Goal: Book appointment/travel/reservation

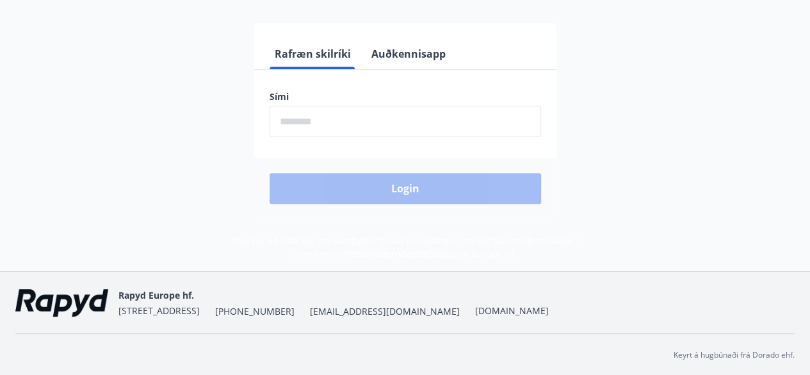
scroll to position [156, 0]
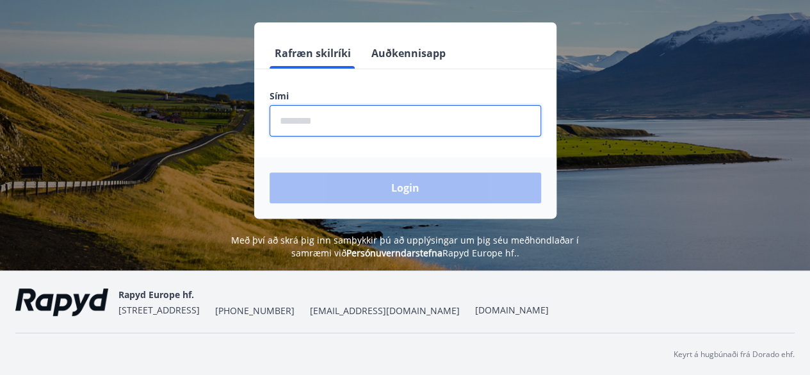
click at [333, 124] on input "phone" at bounding box center [406, 120] width 272 height 31
type input "********"
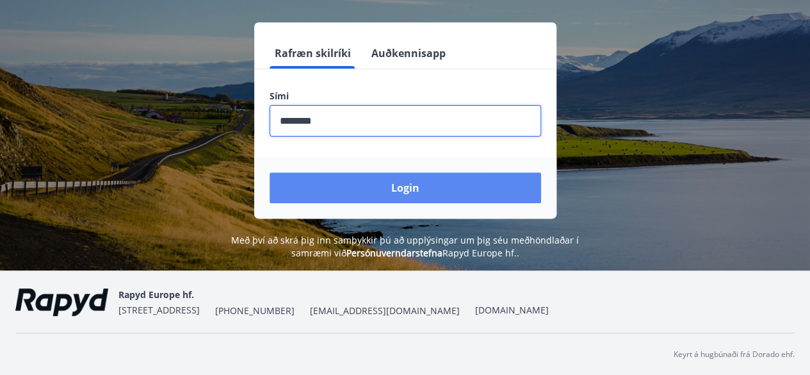
click at [374, 201] on button "Login" at bounding box center [406, 187] width 272 height 31
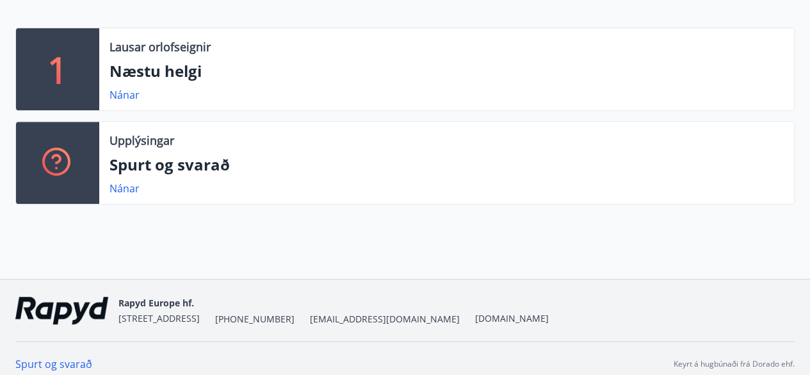
scroll to position [284, 0]
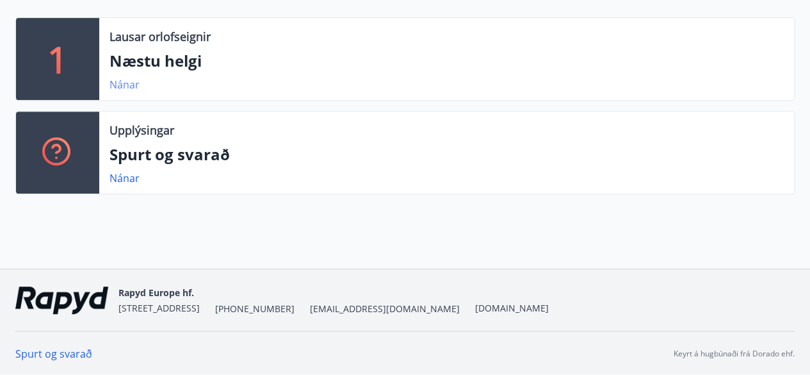
click at [124, 87] on link "Nánar" at bounding box center [125, 85] width 30 height 14
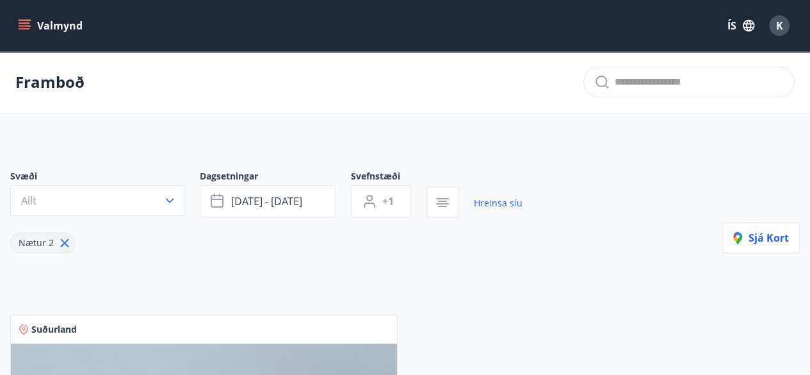
click at [24, 24] on icon "menu" at bounding box center [25, 22] width 12 height 1
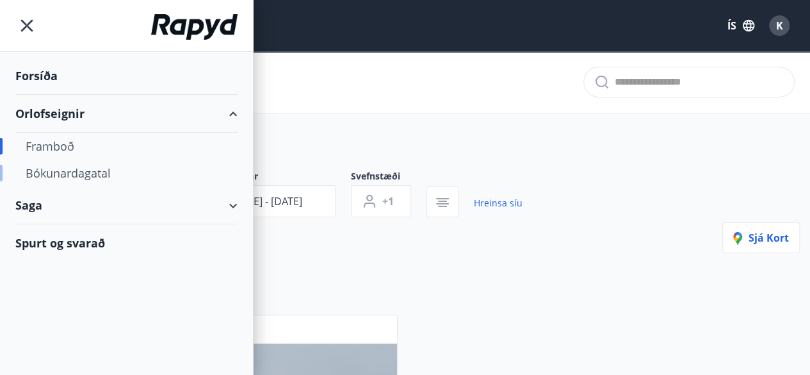
click at [63, 172] on div "Bókunardagatal" at bounding box center [127, 173] width 202 height 27
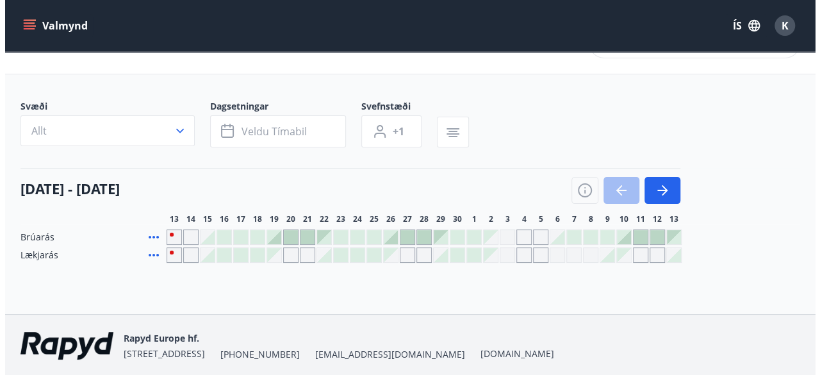
scroll to position [53, 0]
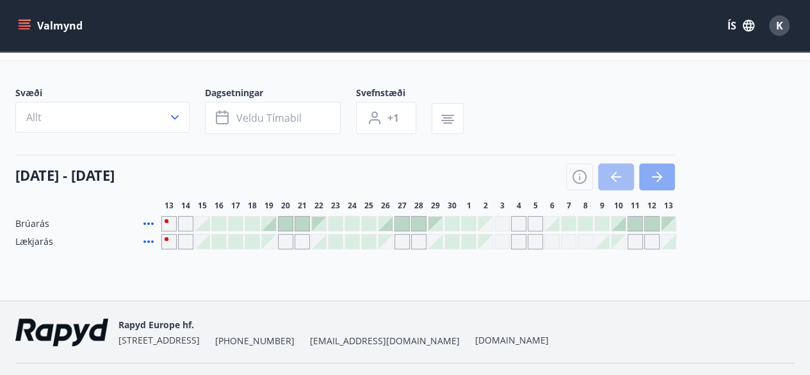
click at [652, 177] on icon "button" at bounding box center [657, 176] width 15 height 15
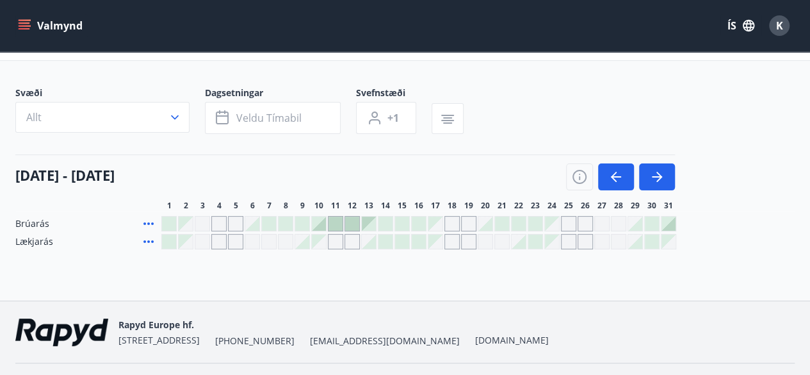
click at [453, 239] on div "Gráir dagar eru ekki bókanlegir" at bounding box center [452, 241] width 15 height 15
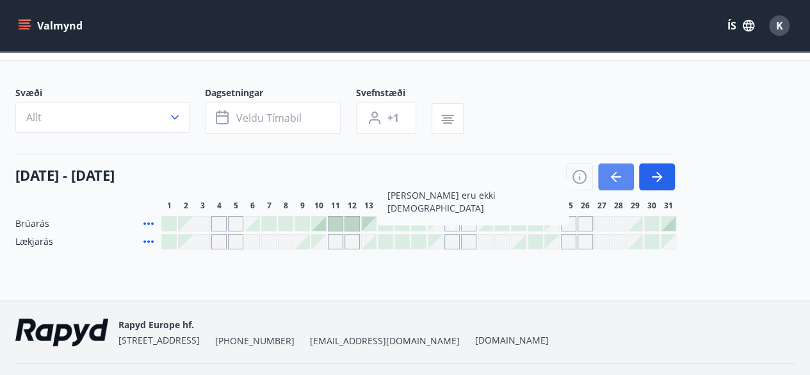
click at [613, 169] on icon "button" at bounding box center [616, 176] width 15 height 15
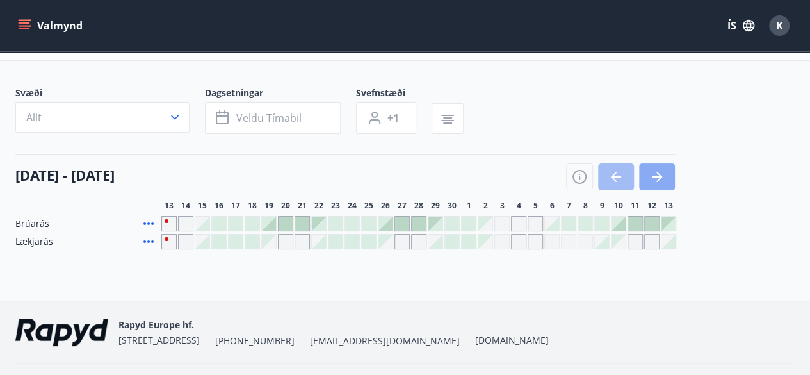
click at [664, 172] on icon "button" at bounding box center [657, 176] width 15 height 15
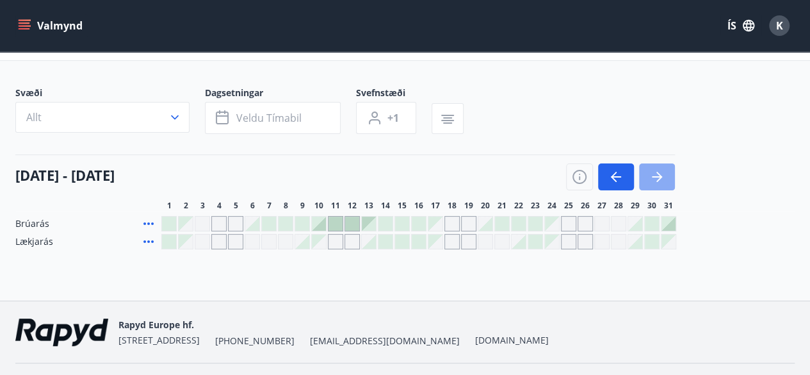
click at [653, 179] on icon "button" at bounding box center [657, 176] width 15 height 15
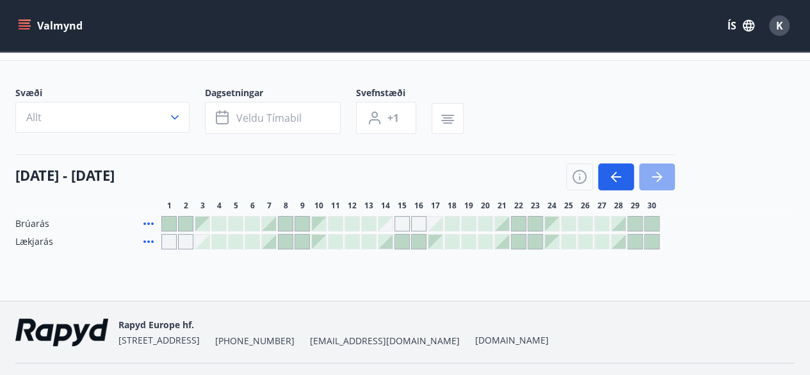
click at [648, 174] on button "button" at bounding box center [657, 176] width 36 height 27
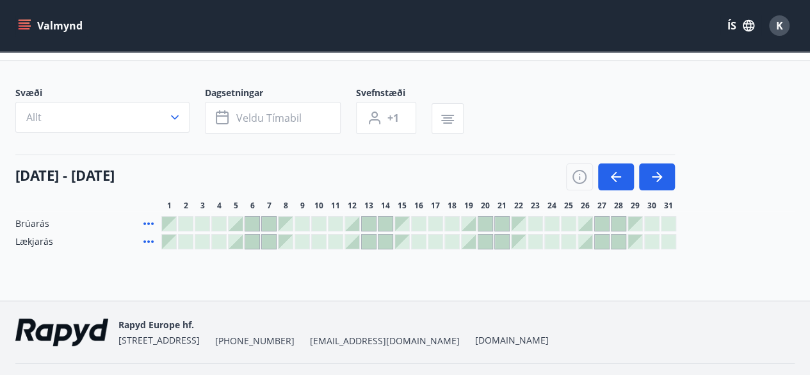
click at [568, 220] on div at bounding box center [569, 224] width 14 height 14
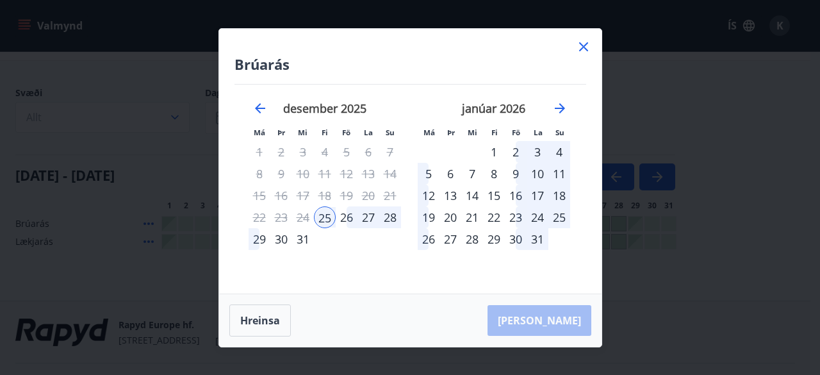
click at [345, 219] on div "26" at bounding box center [347, 217] width 22 height 22
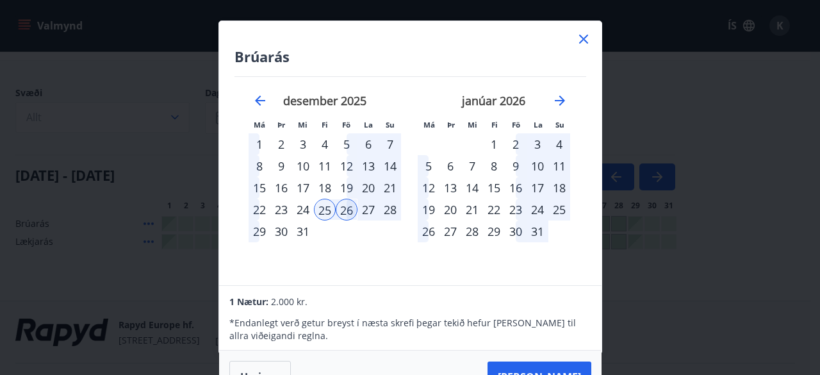
click at [323, 207] on div "25" at bounding box center [325, 210] width 22 height 22
click at [372, 211] on div "27" at bounding box center [369, 210] width 22 height 22
click at [392, 208] on div "28" at bounding box center [390, 210] width 22 height 22
click at [250, 228] on div "29" at bounding box center [260, 231] width 22 height 22
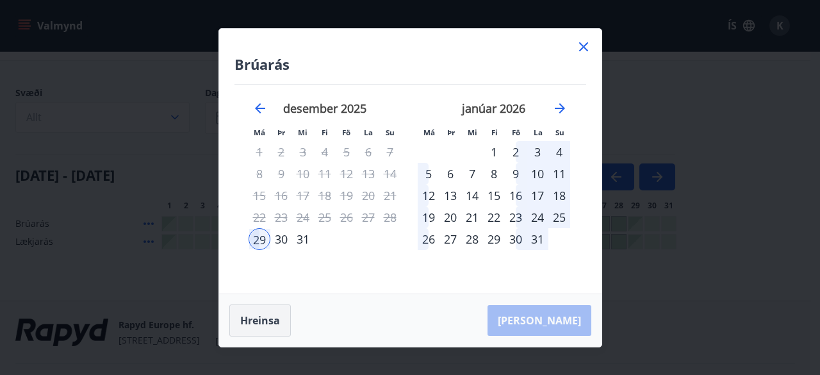
click at [260, 318] on button "Hreinsa" at bounding box center [260, 320] width 62 height 32
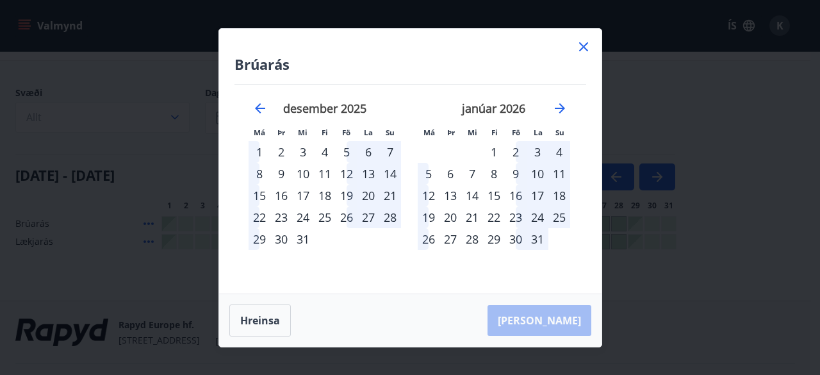
click at [327, 213] on div "25" at bounding box center [325, 217] width 22 height 22
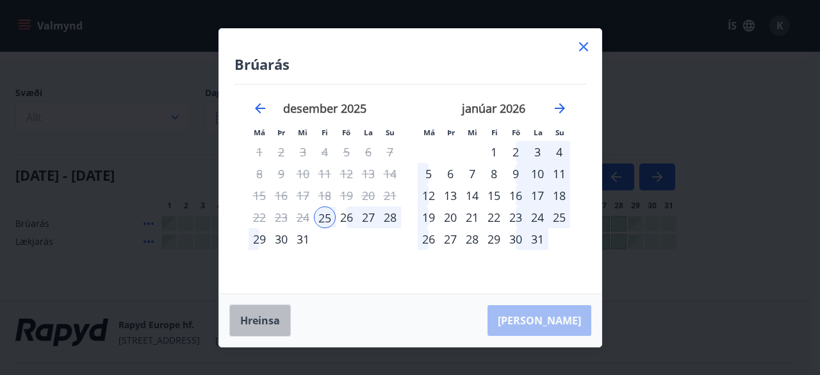
click at [259, 325] on button "Hreinsa" at bounding box center [260, 320] width 62 height 32
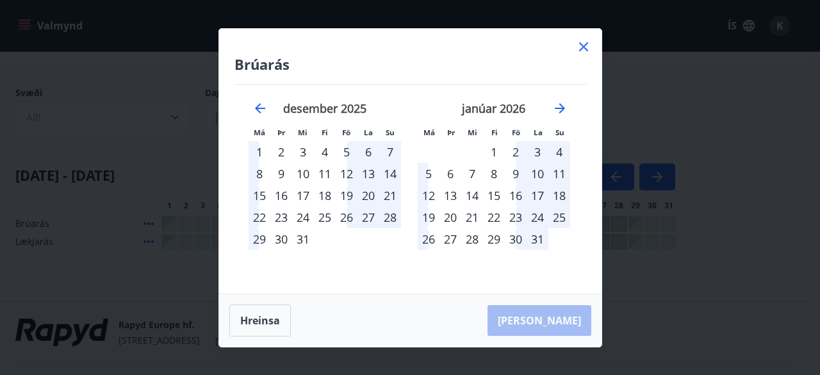
click at [346, 214] on div "26" at bounding box center [347, 217] width 22 height 22
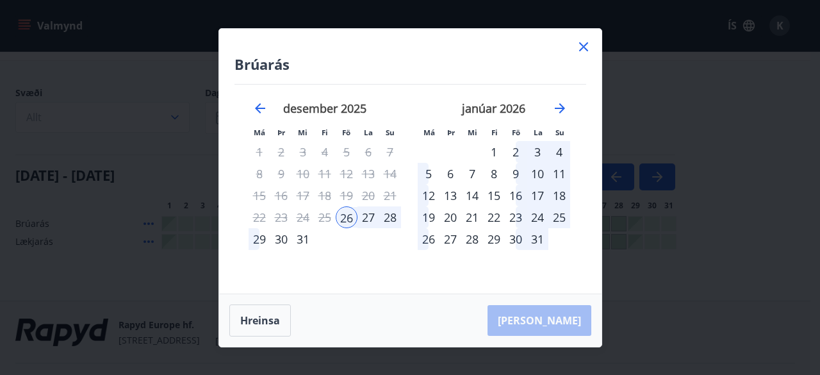
click at [393, 214] on div "28" at bounding box center [390, 217] width 22 height 22
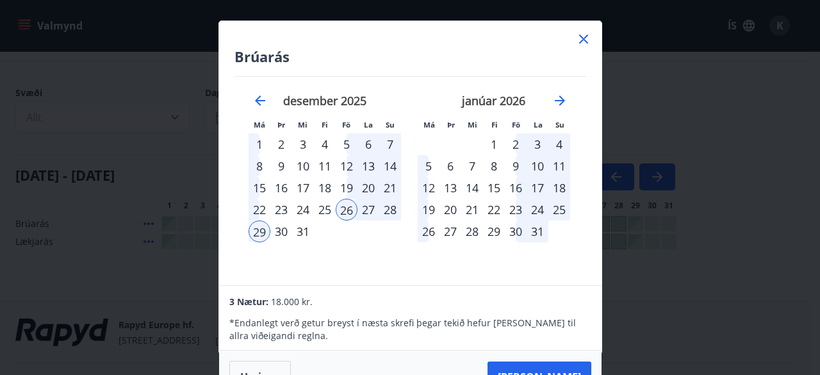
scroll to position [0, 0]
click at [391, 207] on div "28" at bounding box center [390, 210] width 22 height 22
click at [348, 206] on div "26" at bounding box center [347, 210] width 22 height 22
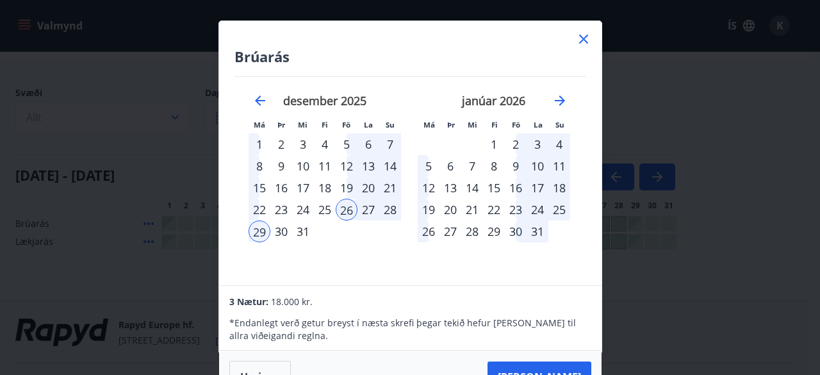
click at [263, 229] on div "29" at bounding box center [260, 231] width 22 height 22
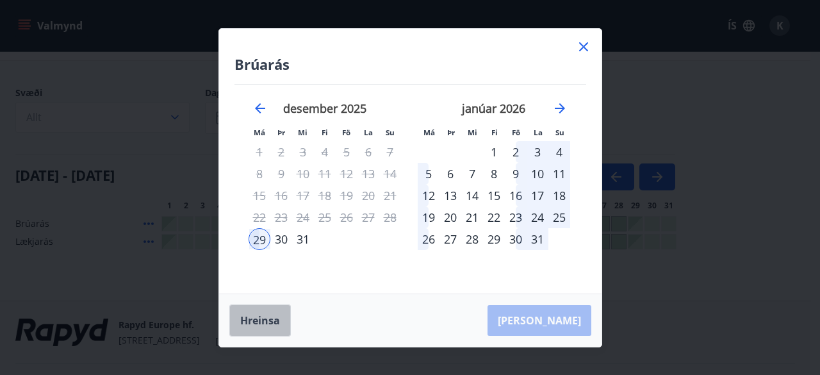
click at [263, 327] on button "Hreinsa" at bounding box center [260, 320] width 62 height 32
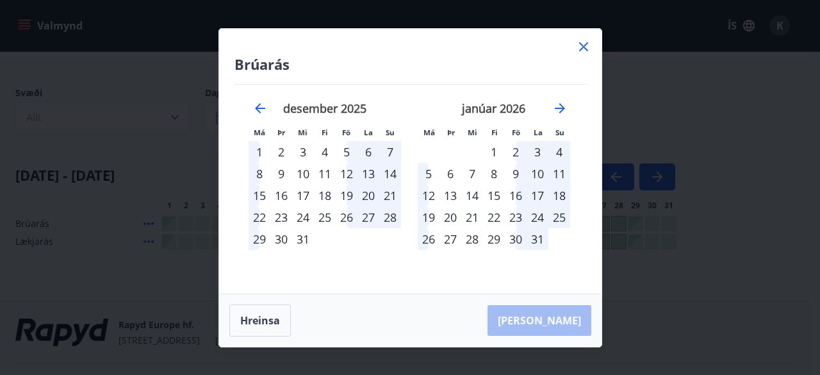
click at [342, 217] on div "26" at bounding box center [347, 217] width 22 height 22
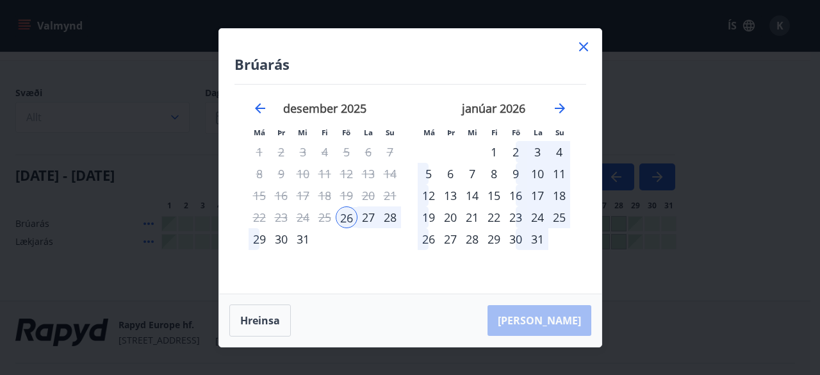
click at [395, 219] on div "28" at bounding box center [390, 217] width 22 height 22
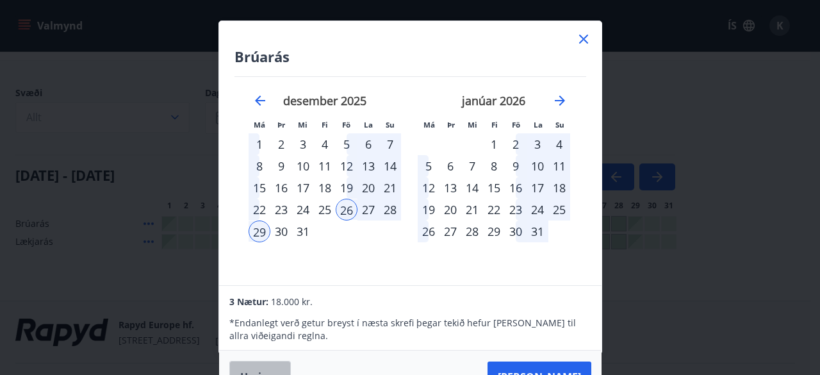
click at [258, 364] on button "Hreinsa" at bounding box center [260, 377] width 62 height 32
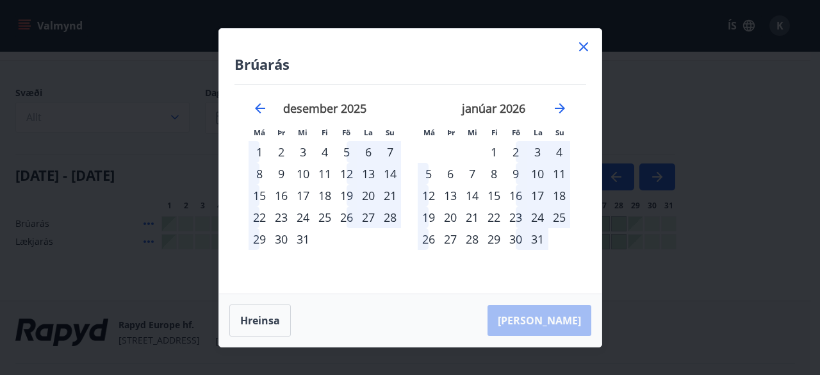
click at [329, 213] on div "25" at bounding box center [325, 217] width 22 height 22
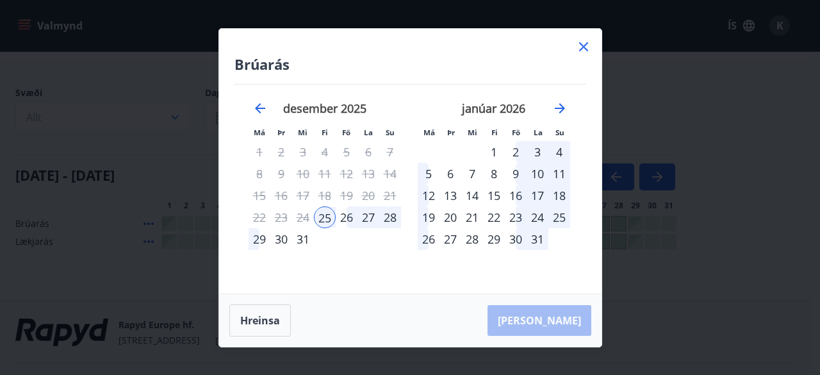
click at [261, 231] on div "29" at bounding box center [260, 239] width 22 height 22
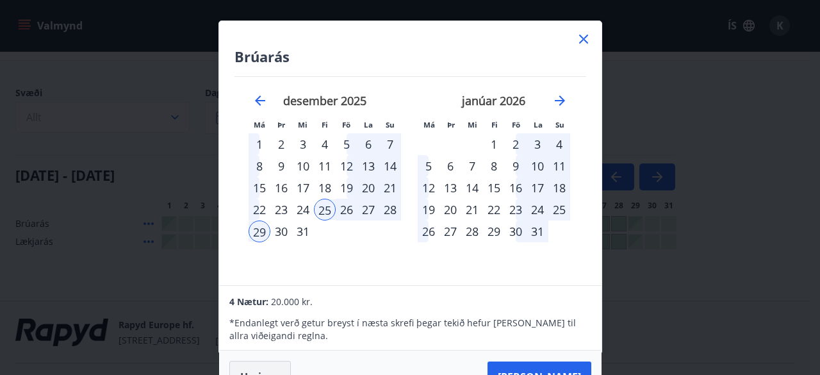
click at [275, 369] on button "Hreinsa" at bounding box center [260, 377] width 62 height 32
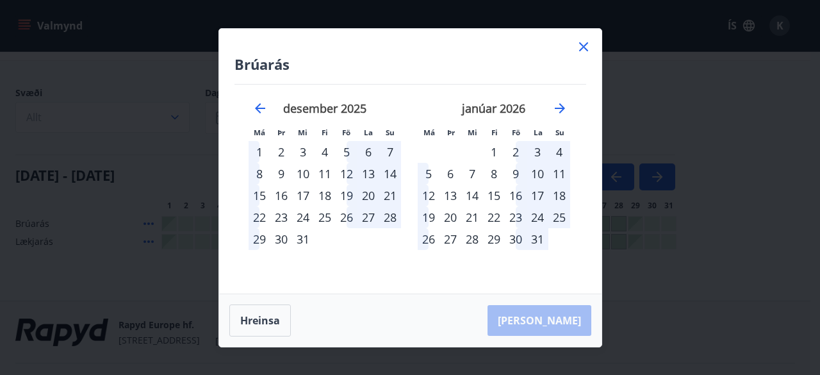
click at [324, 215] on div "25" at bounding box center [325, 217] width 22 height 22
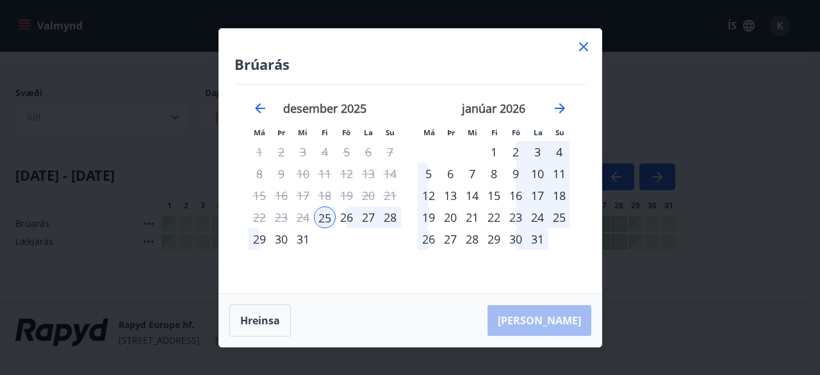
click at [390, 220] on div "28" at bounding box center [390, 217] width 22 height 22
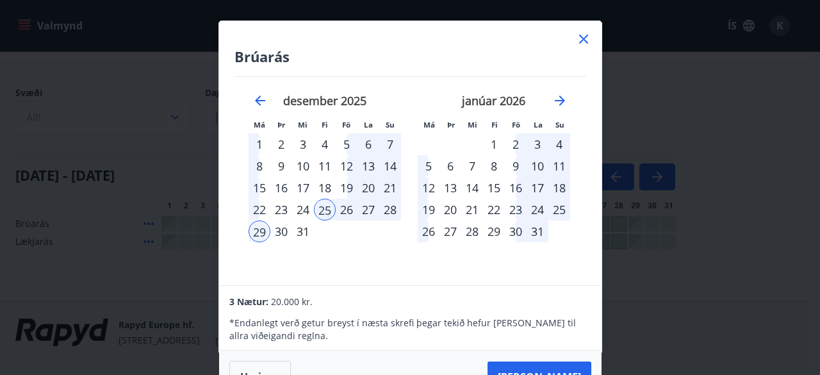
drag, startPoint x: 486, startPoint y: 29, endPoint x: 487, endPoint y: 13, distance: 16.0
click at [487, 13] on div "Brúarás Má Þr Mi Fi Fö La Su Má Þr Mi Fi Fö La Su [DATE] 1 2 3 4 5 6 7 8 9 10 1…" at bounding box center [410, 187] width 820 height 375
click at [561, 370] on button "[PERSON_NAME]" at bounding box center [540, 376] width 104 height 31
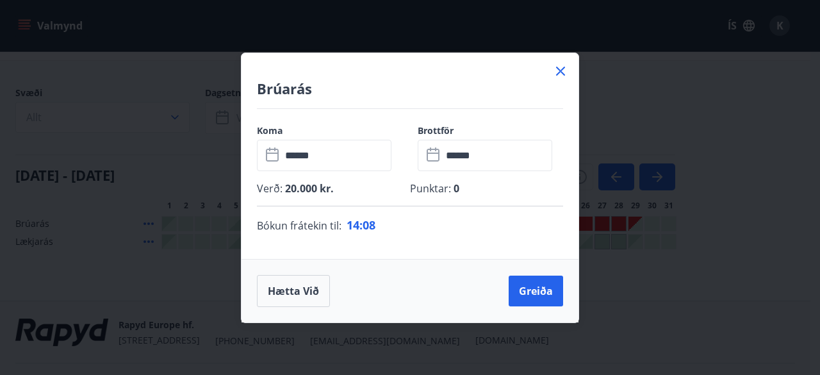
click at [560, 69] on icon at bounding box center [560, 70] width 15 height 15
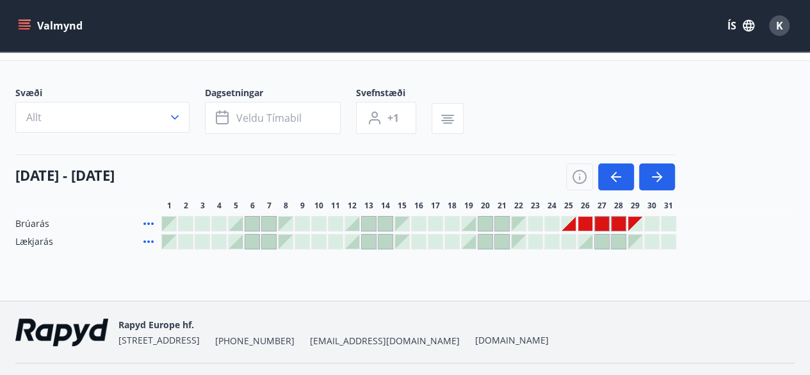
click at [28, 24] on icon "menu" at bounding box center [24, 25] width 13 height 13
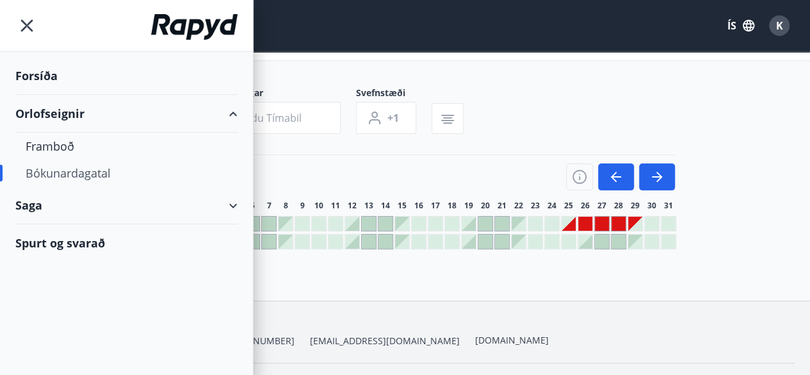
click at [51, 111] on div "Orlofseignir" at bounding box center [126, 114] width 222 height 38
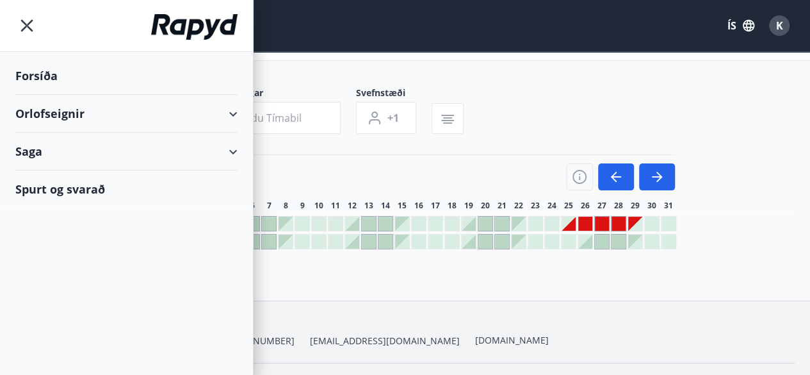
click at [39, 152] on div "Saga" at bounding box center [126, 152] width 222 height 38
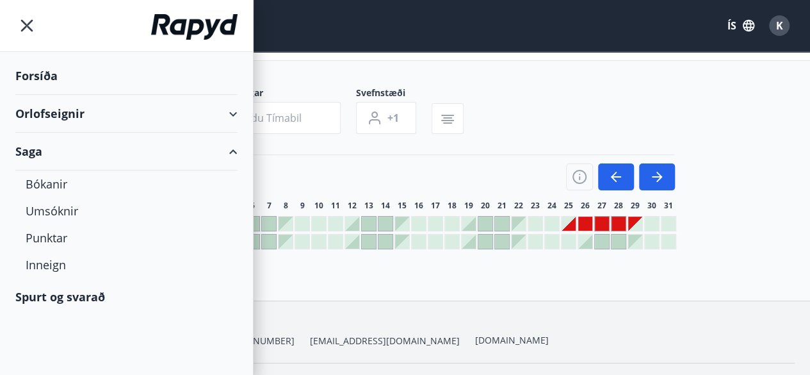
click at [40, 72] on div "Forsíða" at bounding box center [126, 76] width 222 height 38
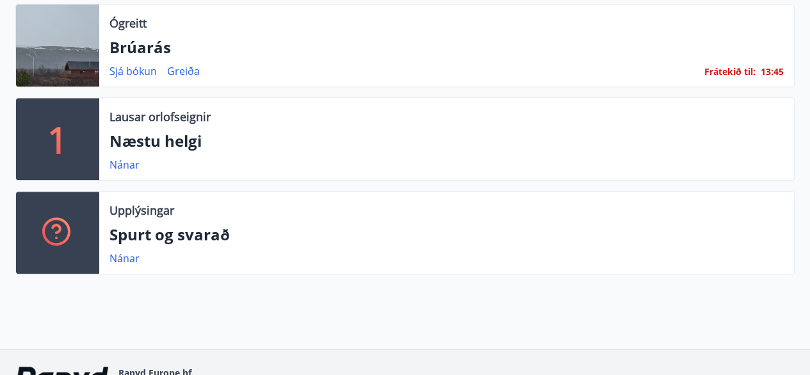
scroll to position [299, 0]
drag, startPoint x: 188, startPoint y: 196, endPoint x: 338, endPoint y: 28, distance: 225.5
click at [338, 28] on div "Ógreitt" at bounding box center [447, 22] width 675 height 17
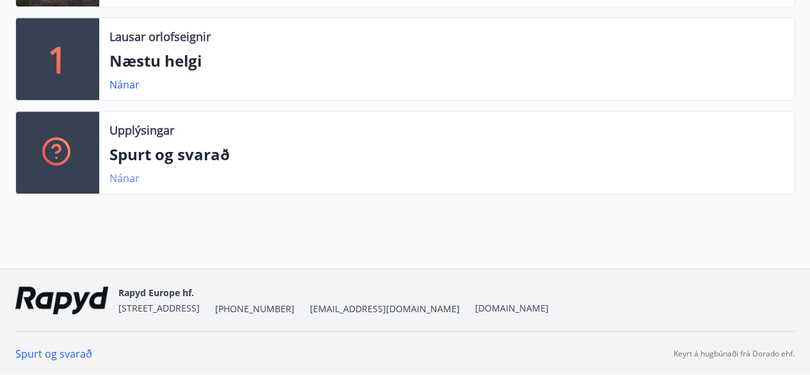
drag, startPoint x: 338, startPoint y: 28, endPoint x: 119, endPoint y: 176, distance: 265.3
click at [119, 176] on link "Nánar" at bounding box center [125, 178] width 30 height 14
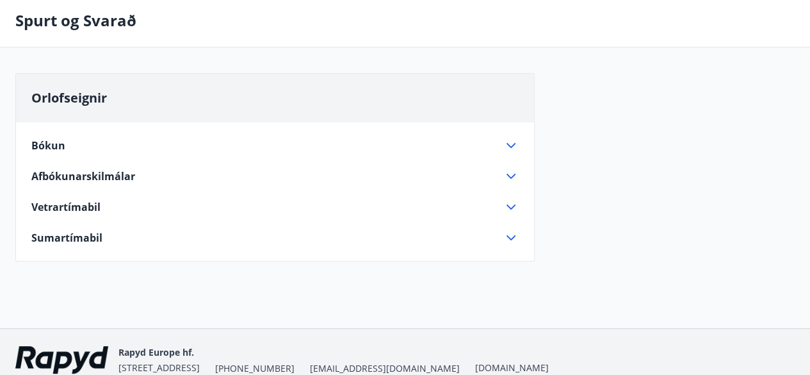
scroll to position [117, 0]
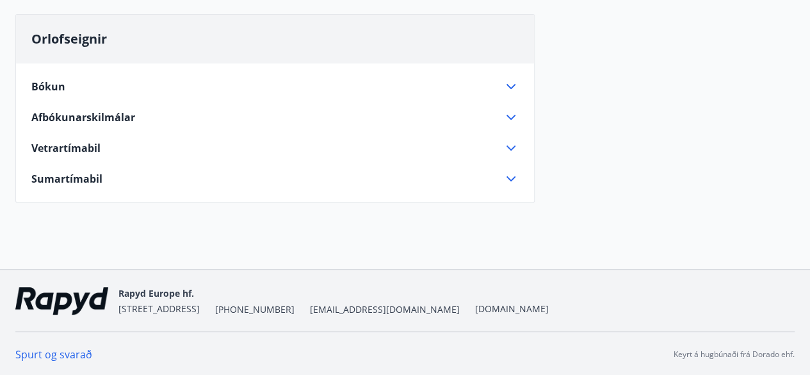
click at [509, 145] on icon at bounding box center [511, 147] width 15 height 15
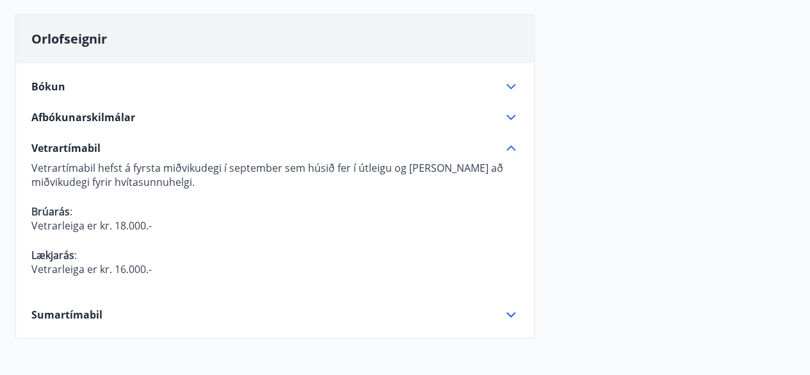
click at [514, 141] on icon at bounding box center [511, 147] width 15 height 15
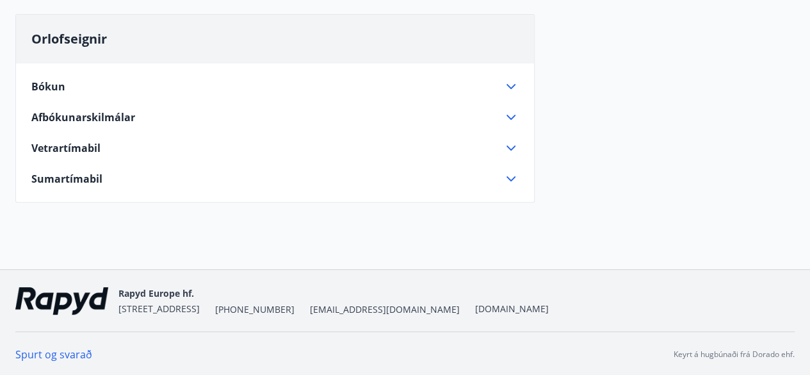
click at [514, 141] on icon at bounding box center [511, 147] width 15 height 15
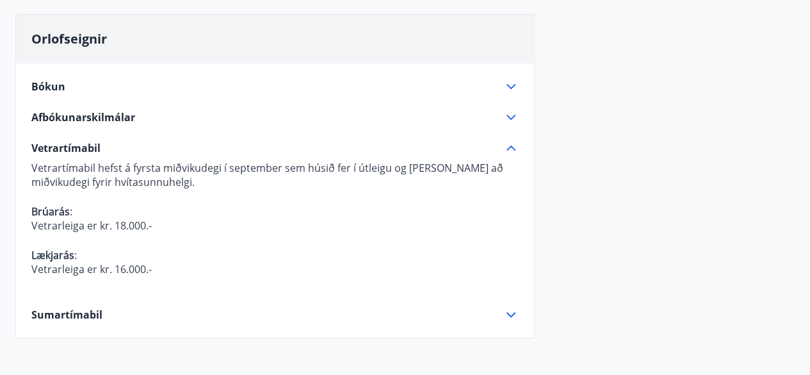
click at [514, 142] on icon at bounding box center [511, 147] width 15 height 15
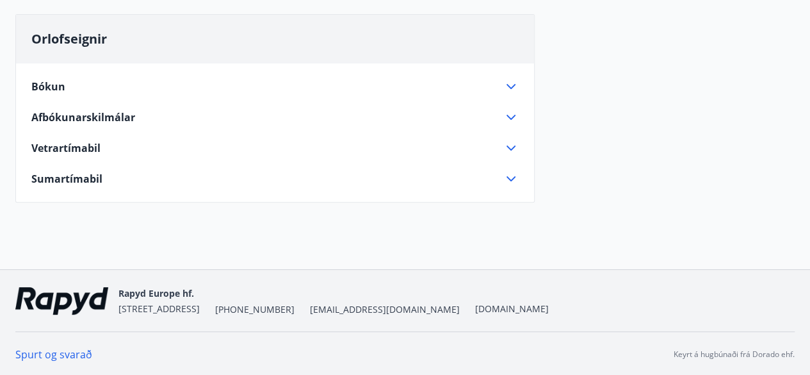
click at [513, 88] on icon at bounding box center [511, 86] width 15 height 15
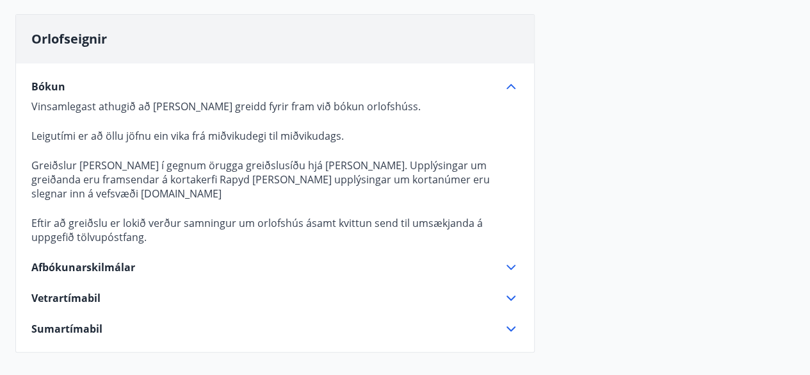
click at [513, 88] on icon at bounding box center [511, 86] width 15 height 15
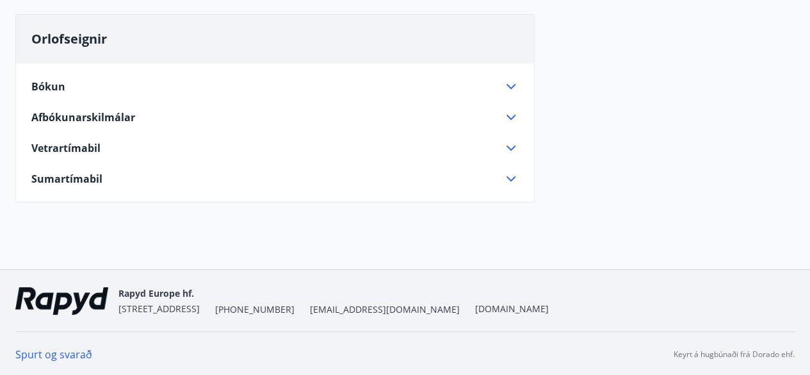
scroll to position [0, 0]
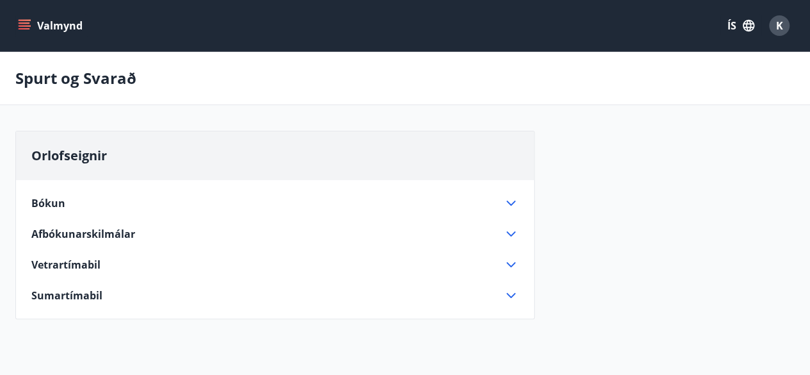
click at [36, 27] on button "Valmynd" at bounding box center [51, 25] width 72 height 23
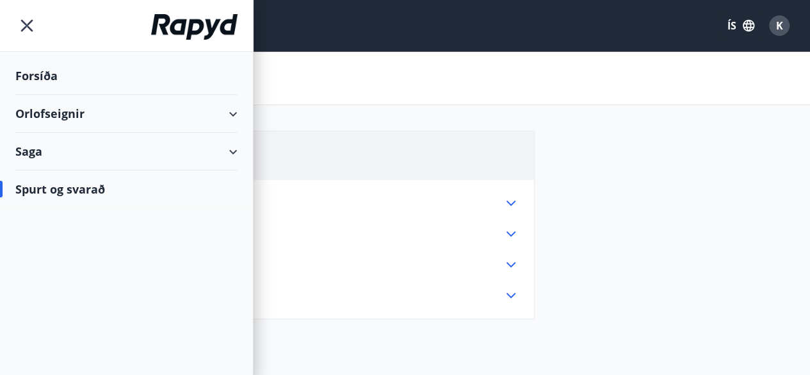
click at [55, 104] on div "Orlofseignir" at bounding box center [126, 114] width 222 height 38
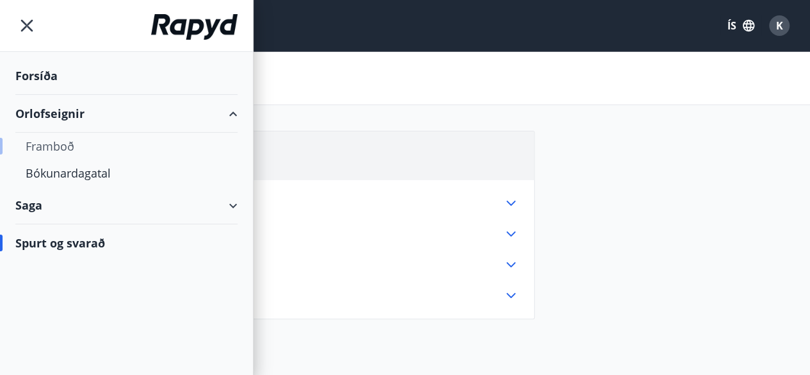
click at [54, 148] on div "Framboð" at bounding box center [127, 146] width 202 height 27
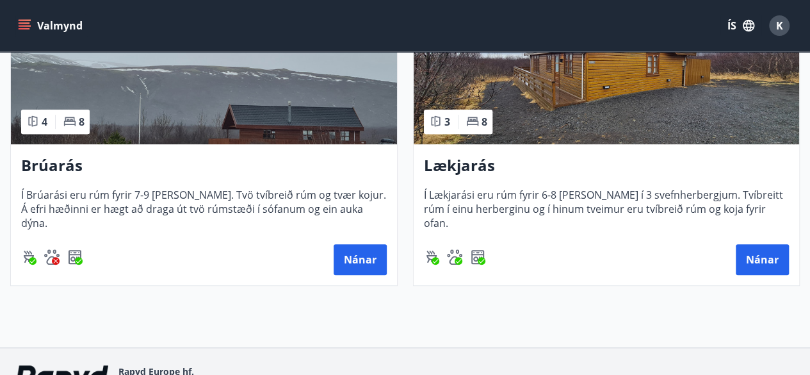
scroll to position [279, 0]
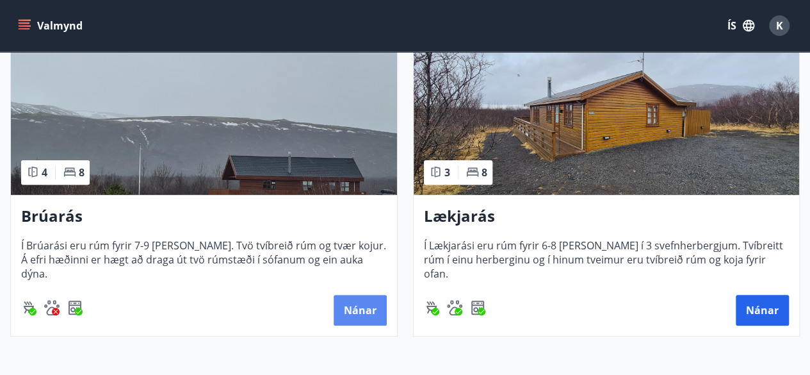
click at [352, 309] on button "Nánar" at bounding box center [360, 310] width 53 height 31
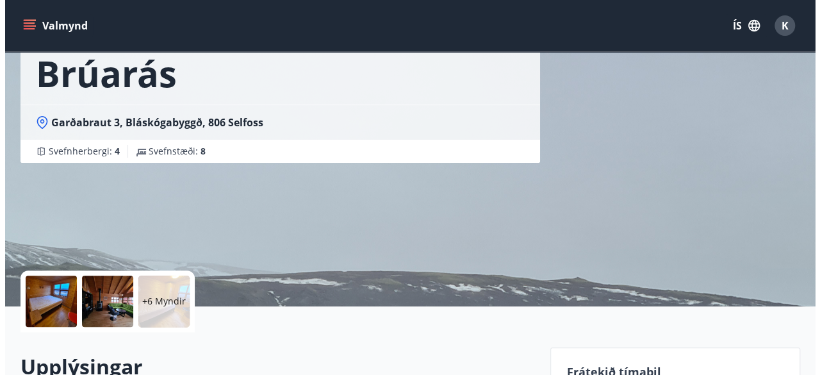
scroll to position [81, 0]
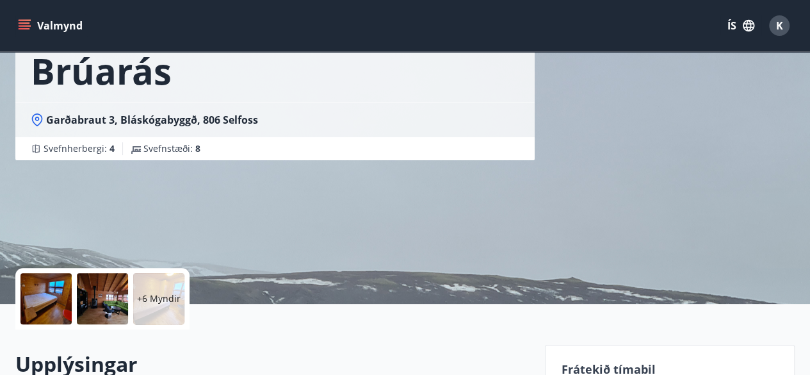
click at [60, 318] on div at bounding box center [46, 298] width 51 height 51
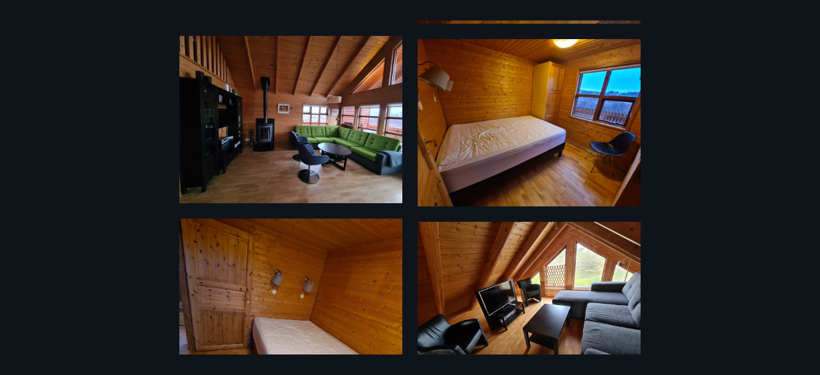
scroll to position [466, 0]
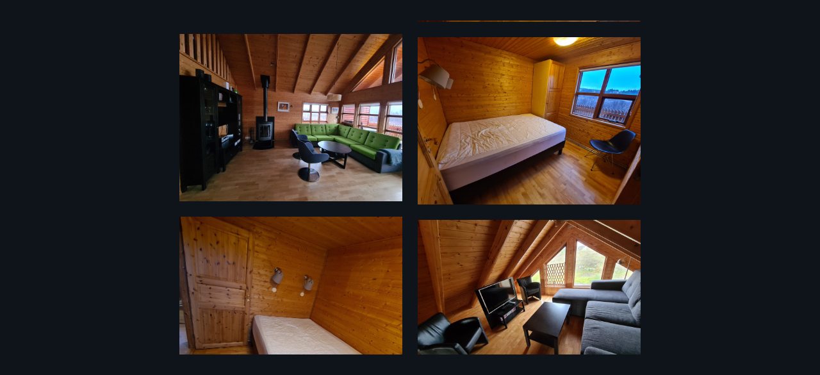
click at [218, 336] on img at bounding box center [290, 348] width 223 height 263
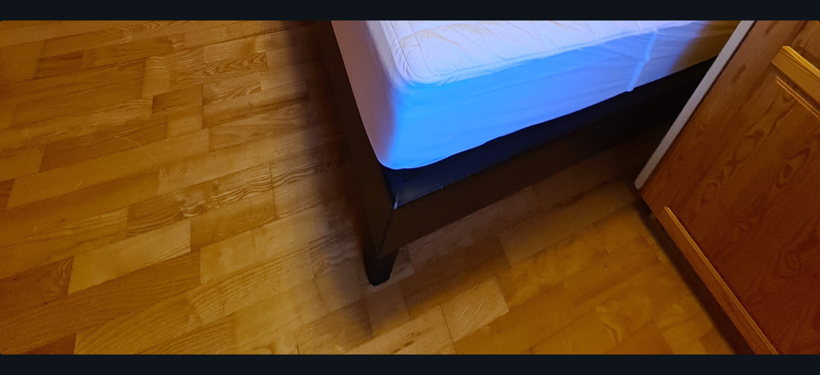
scroll to position [80, 0]
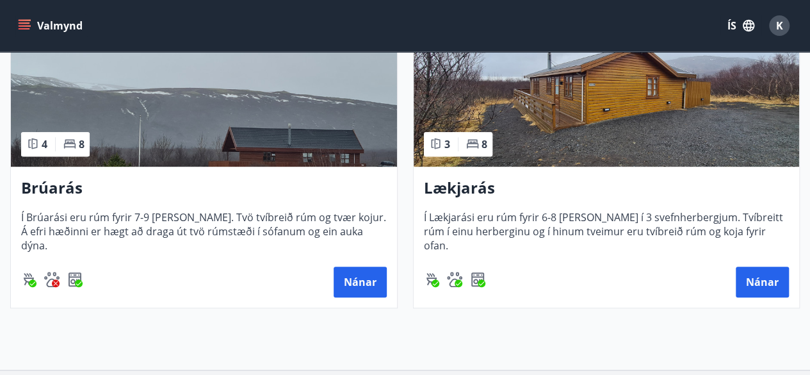
scroll to position [308, 0]
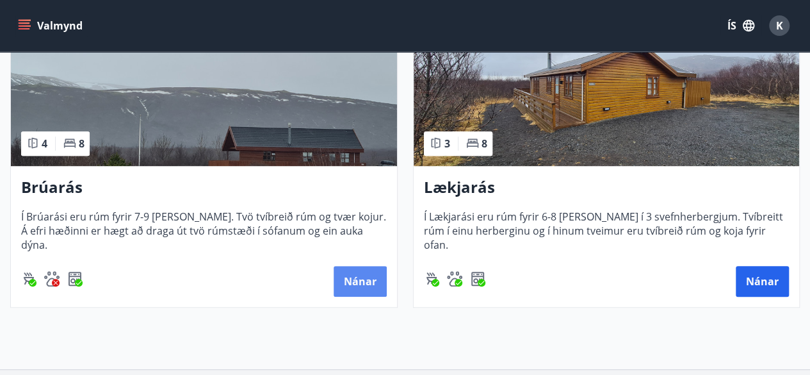
click at [369, 281] on button "Nánar" at bounding box center [360, 281] width 53 height 31
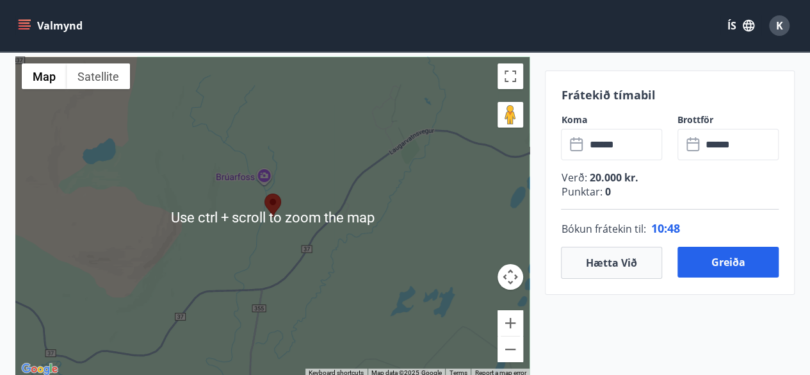
scroll to position [2237, 0]
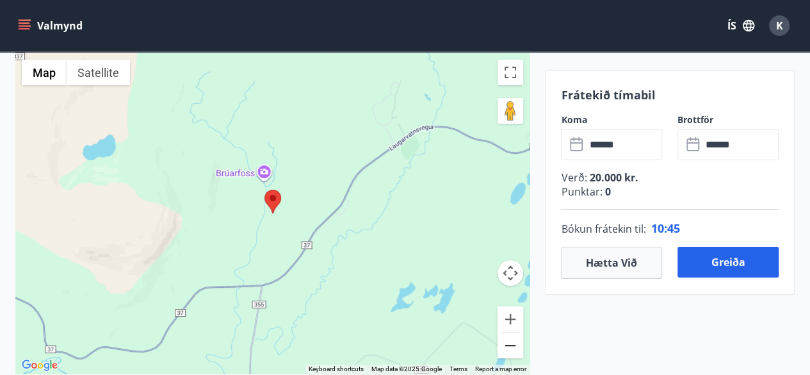
click at [518, 333] on button "Zoom out" at bounding box center [511, 346] width 26 height 26
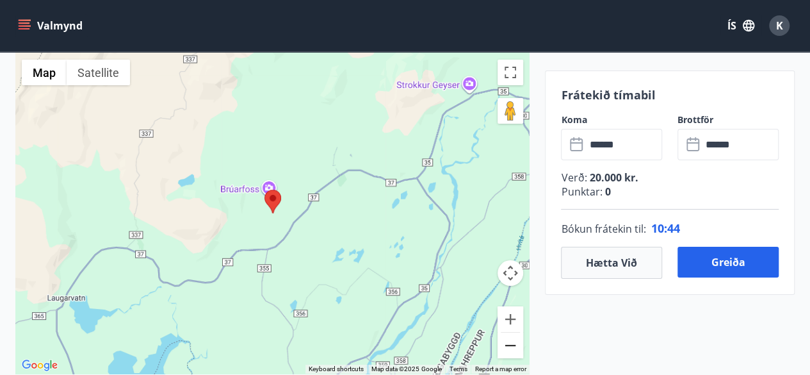
click at [518, 333] on button "Zoom out" at bounding box center [511, 346] width 26 height 26
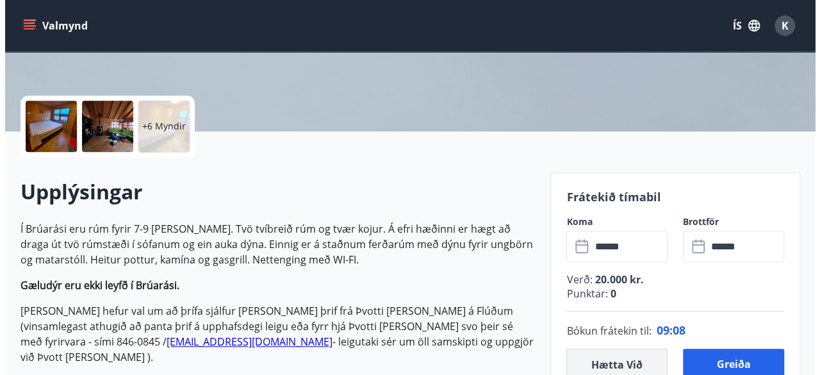
scroll to position [254, 0]
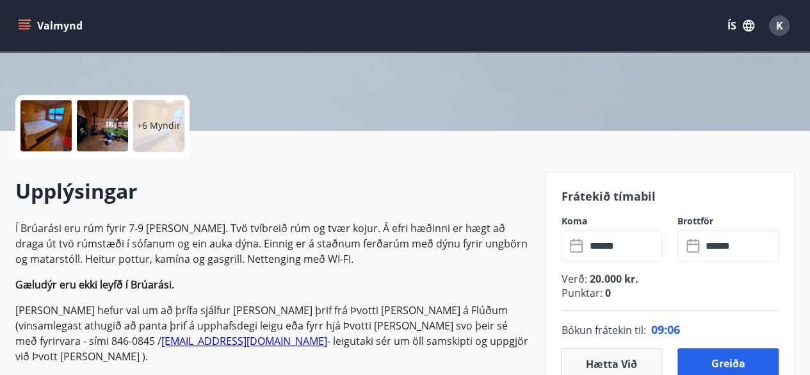
click at [62, 124] on div at bounding box center [46, 125] width 51 height 51
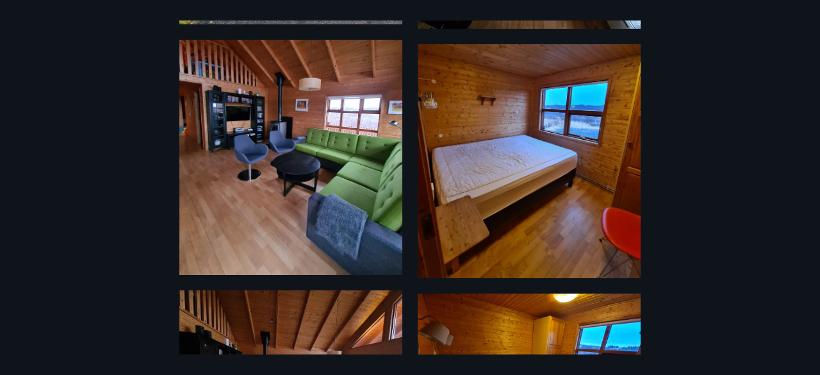
scroll to position [0, 0]
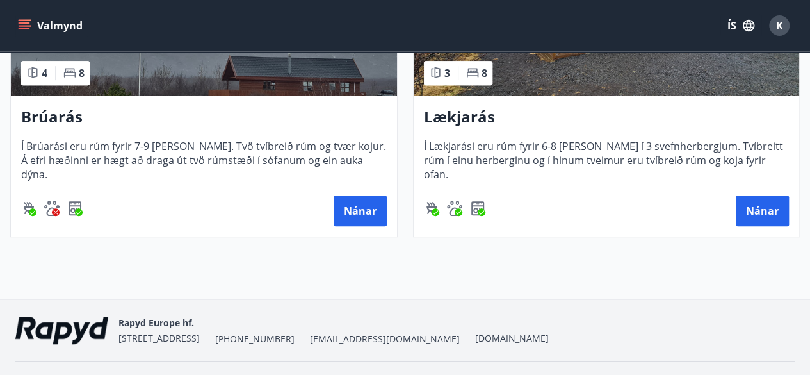
scroll to position [374, 0]
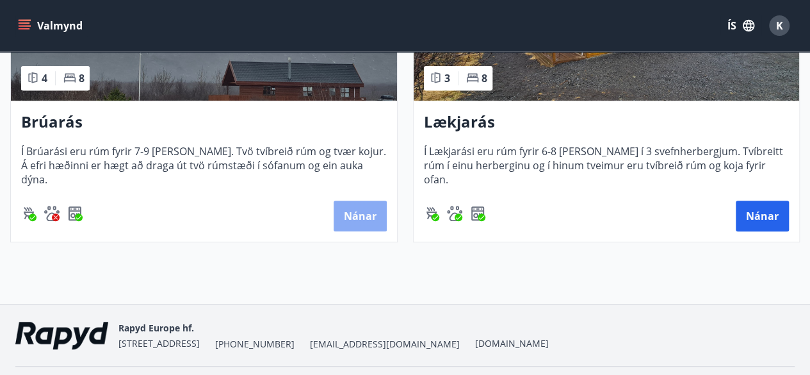
click at [380, 202] on button "Nánar" at bounding box center [360, 216] width 53 height 31
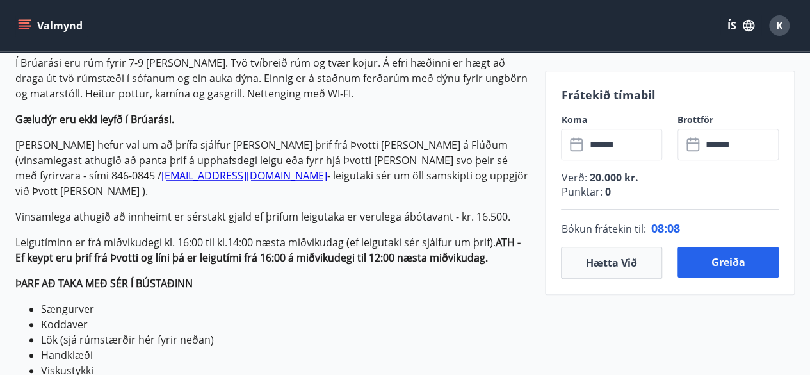
scroll to position [406, 0]
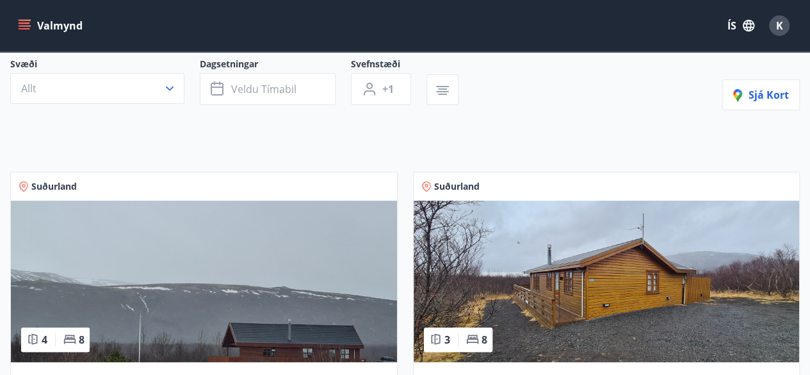
scroll to position [113, 0]
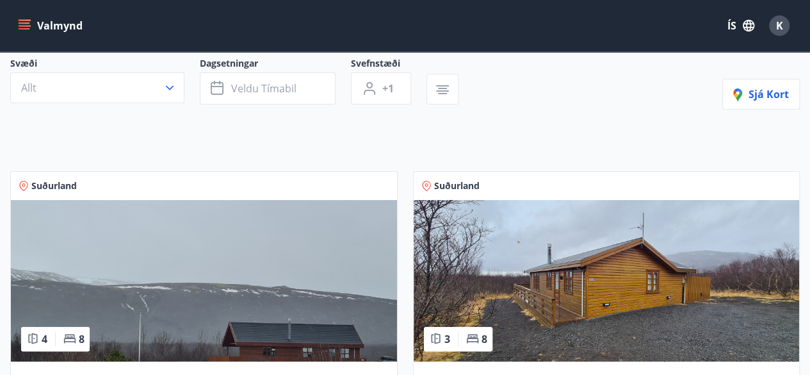
click at [423, 184] on icon at bounding box center [427, 186] width 10 height 10
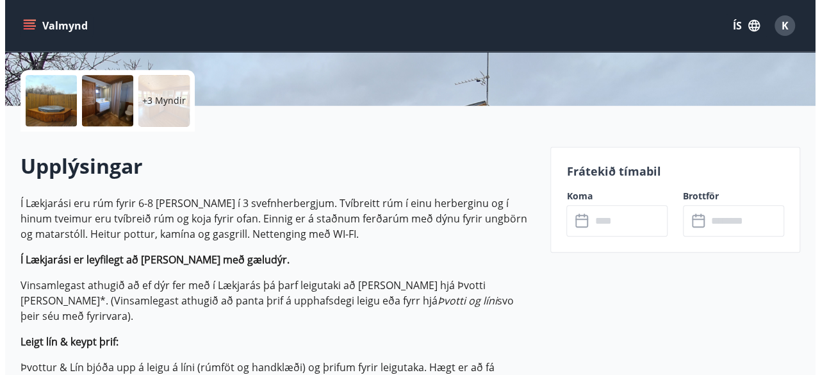
scroll to position [255, 0]
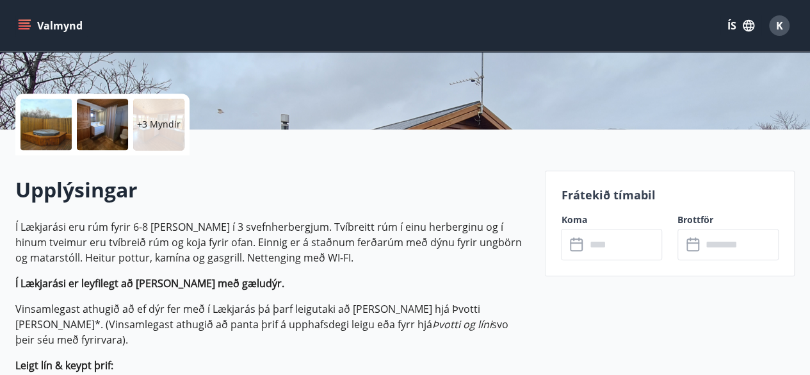
click at [43, 131] on div at bounding box center [46, 124] width 51 height 51
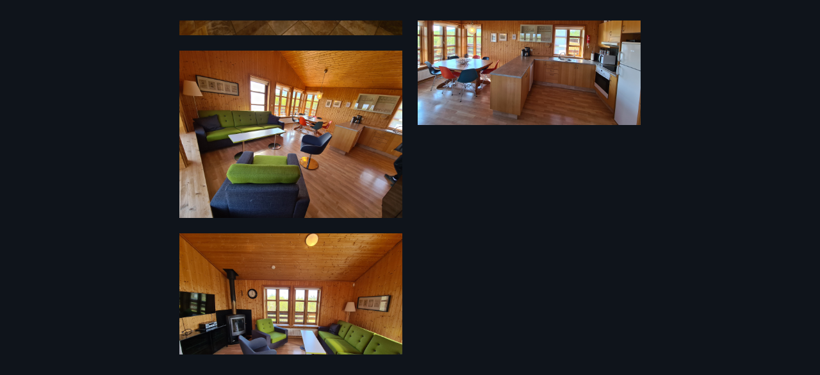
scroll to position [789, 0]
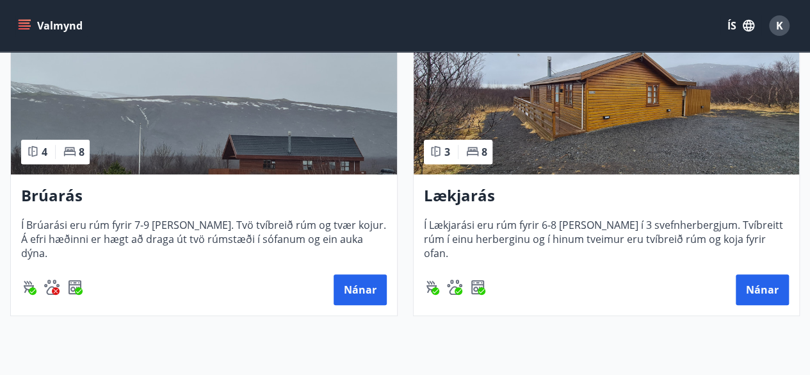
scroll to position [302, 0]
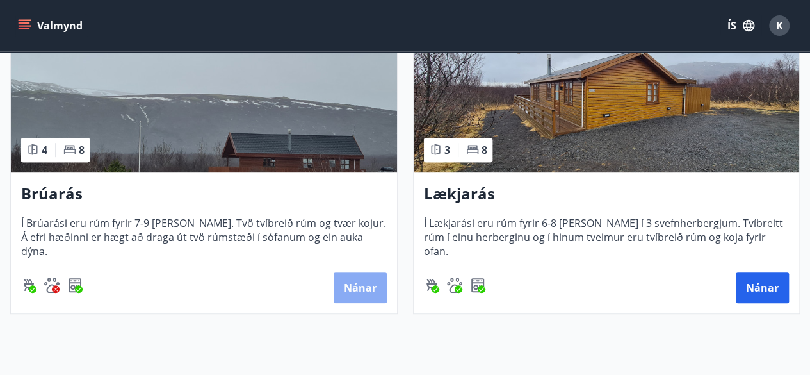
drag, startPoint x: 376, startPoint y: 286, endPoint x: 379, endPoint y: 279, distance: 8.3
click at [379, 279] on button "Nánar" at bounding box center [360, 287] width 53 height 31
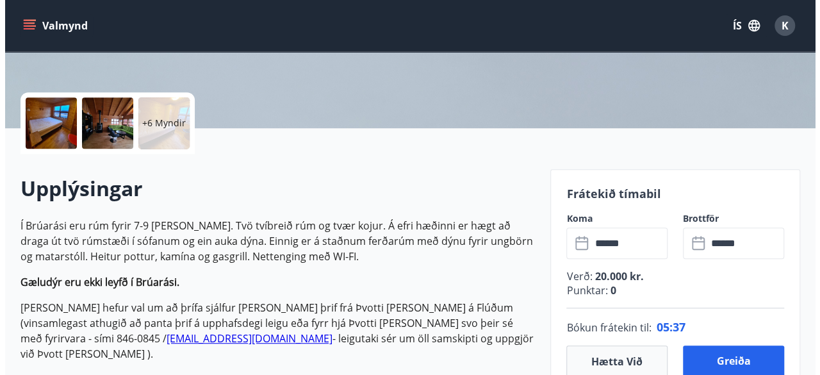
scroll to position [256, 0]
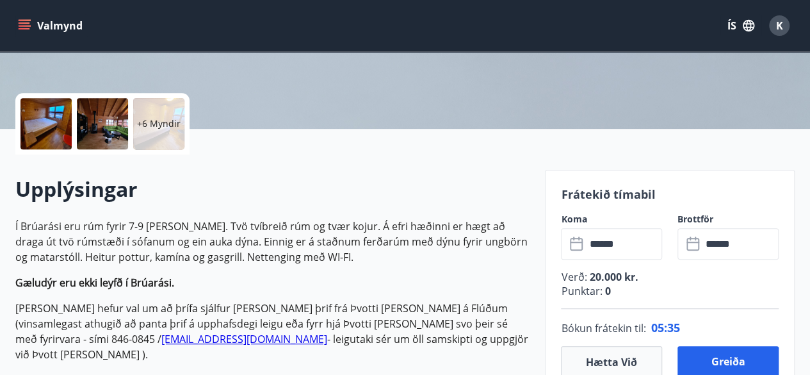
click at [53, 129] on div at bounding box center [46, 123] width 51 height 51
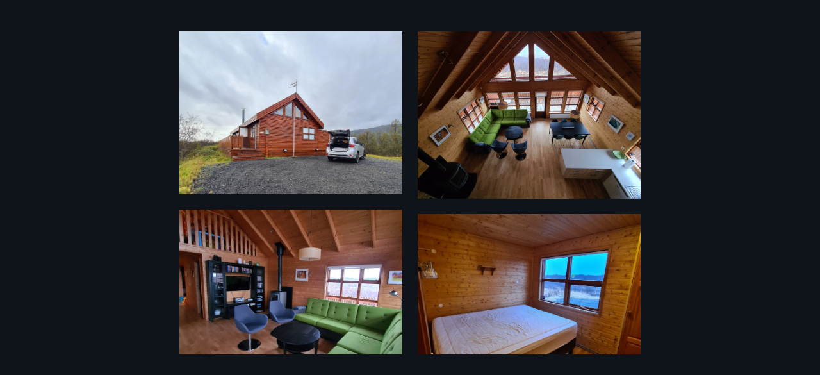
scroll to position [0, 0]
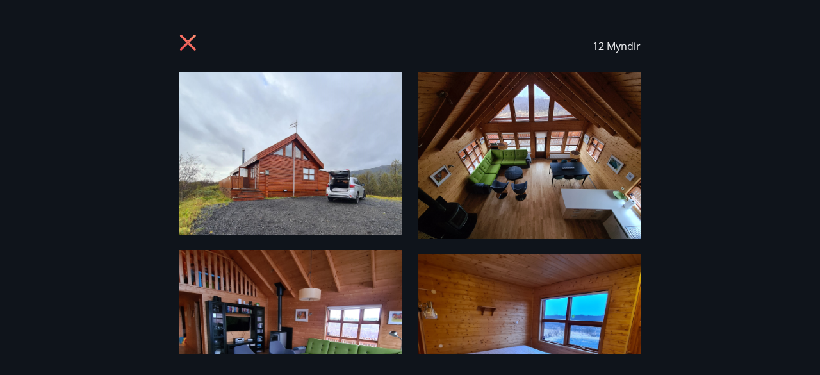
click at [294, 149] on img at bounding box center [290, 153] width 223 height 163
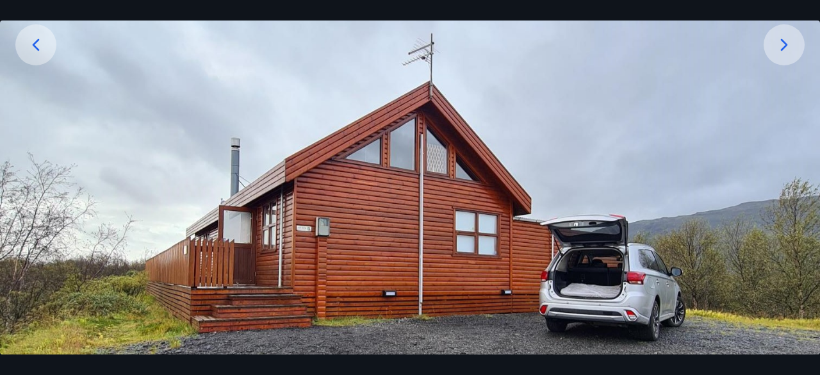
scroll to position [215, 0]
click at [782, 43] on icon at bounding box center [784, 44] width 21 height 21
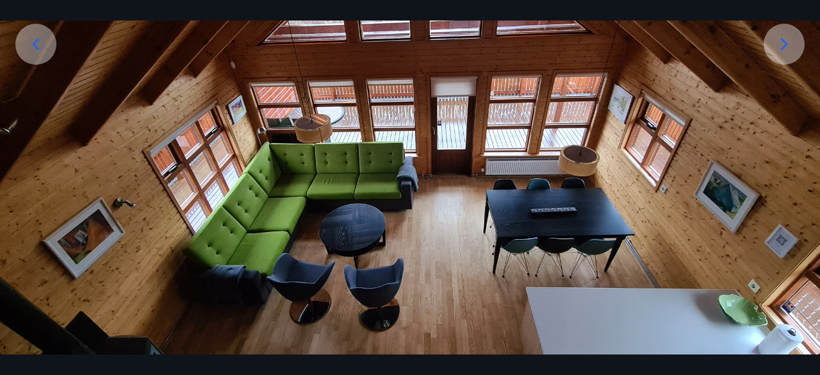
click at [789, 45] on icon at bounding box center [784, 44] width 21 height 21
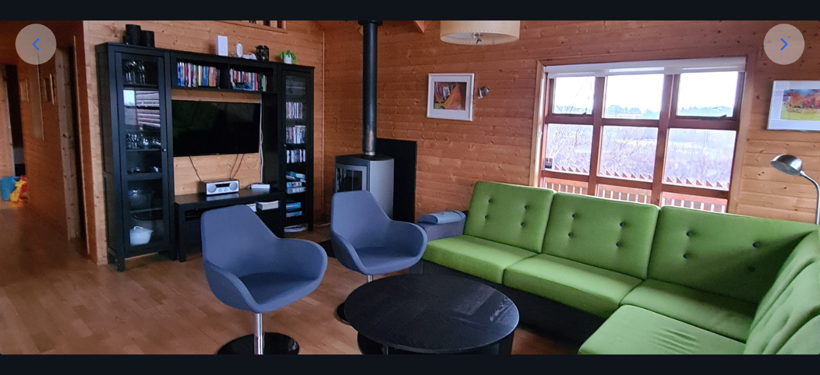
drag, startPoint x: 789, startPoint y: 45, endPoint x: 32, endPoint y: 40, distance: 757.3
click at [32, 40] on div at bounding box center [410, 289] width 820 height 866
click at [32, 40] on icon at bounding box center [36, 44] width 21 height 21
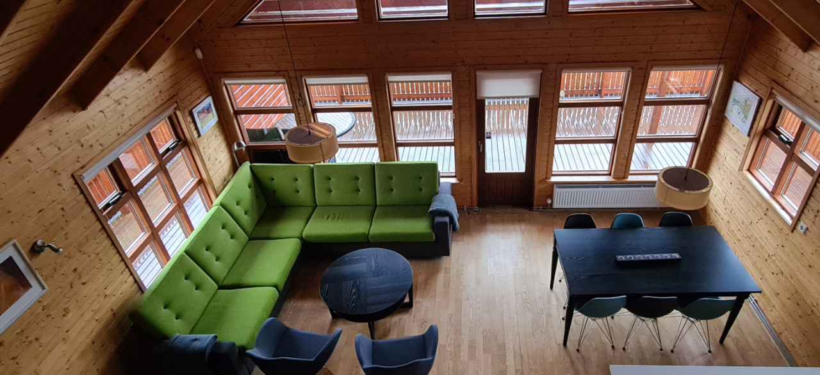
scroll to position [256, 0]
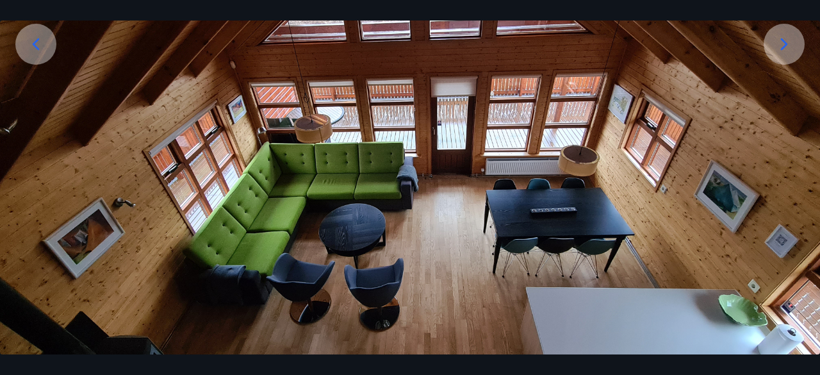
click at [819, 164] on img at bounding box center [410, 163] width 820 height 615
click at [800, 150] on img at bounding box center [410, 163] width 820 height 615
click at [785, 42] on icon at bounding box center [784, 44] width 21 height 21
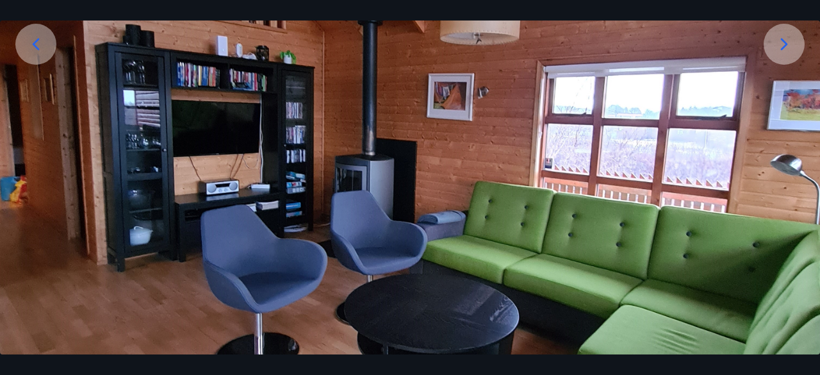
click at [784, 42] on icon at bounding box center [784, 44] width 7 height 12
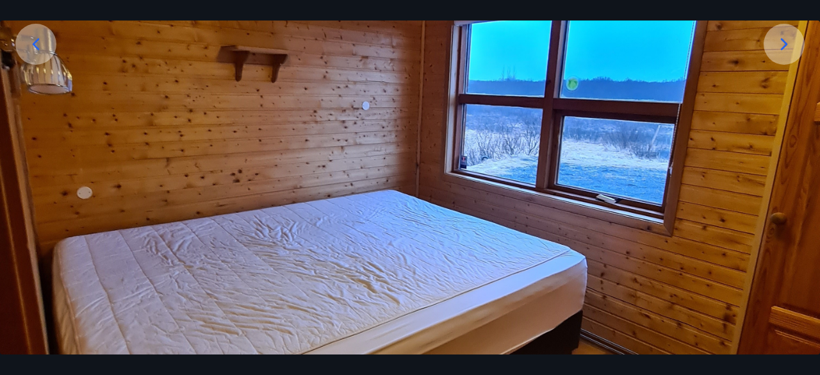
click at [784, 42] on icon at bounding box center [784, 44] width 7 height 12
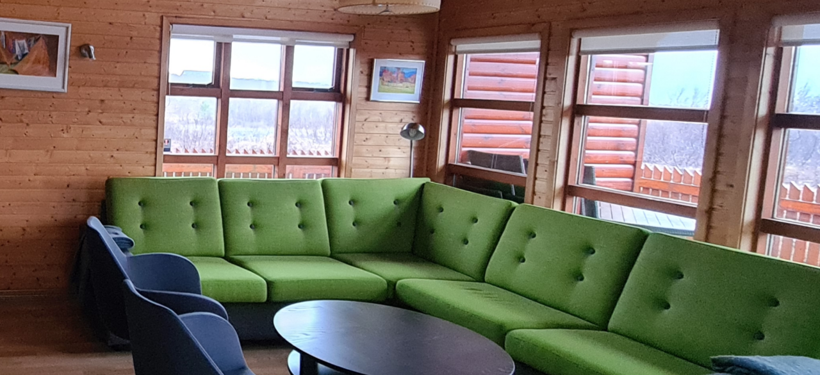
scroll to position [256, 0]
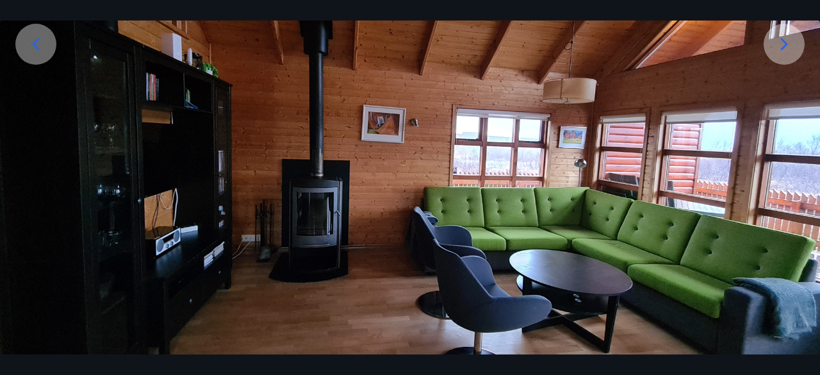
click at [779, 38] on icon at bounding box center [784, 44] width 21 height 21
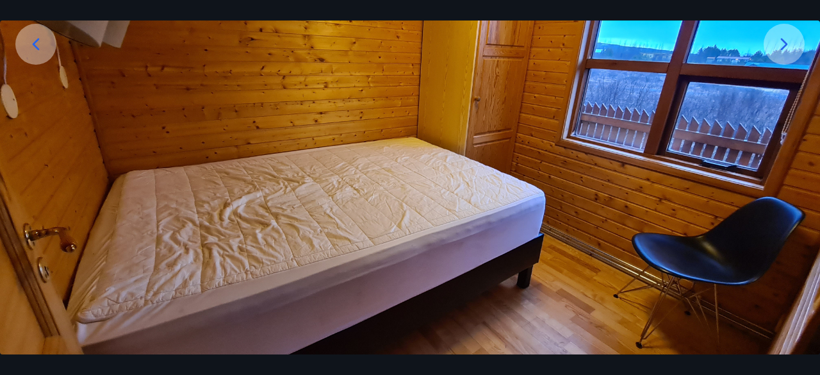
click at [779, 38] on icon at bounding box center [784, 44] width 21 height 21
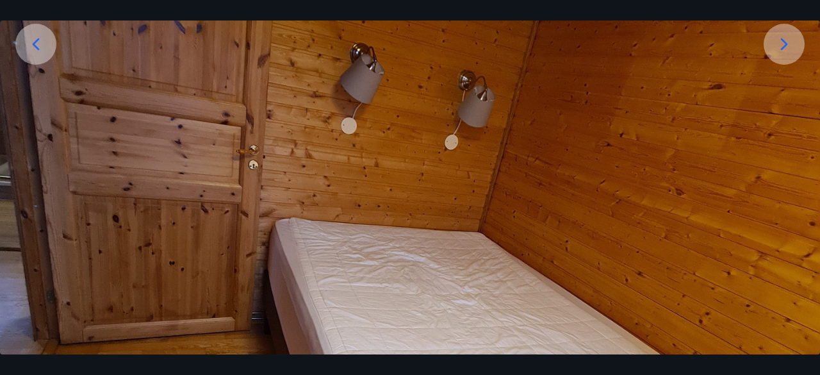
click at [779, 38] on icon at bounding box center [784, 44] width 21 height 21
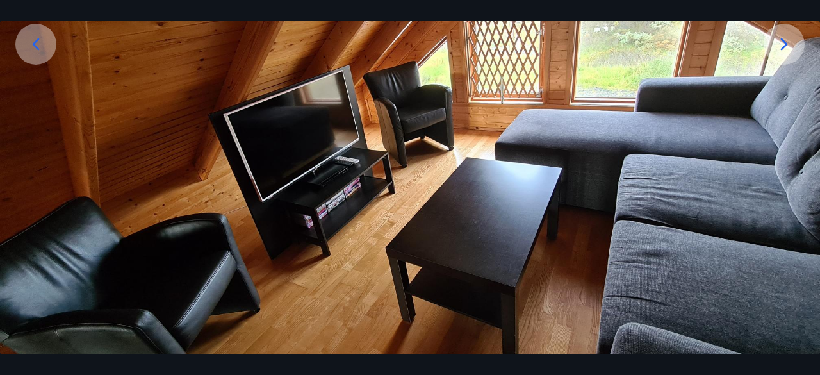
click at [779, 38] on icon at bounding box center [784, 44] width 21 height 21
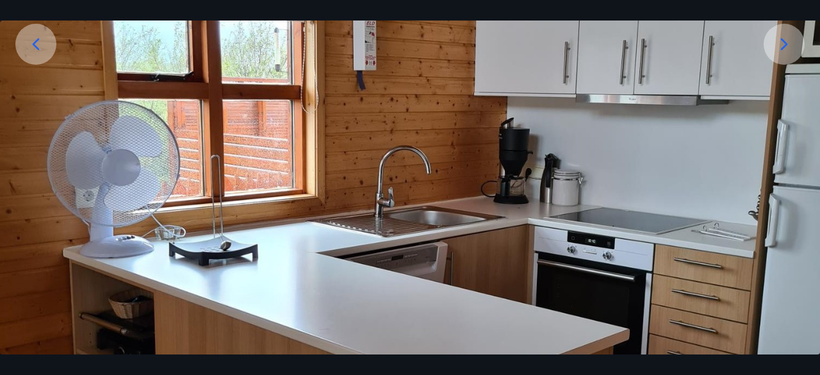
click at [779, 38] on icon at bounding box center [784, 44] width 21 height 21
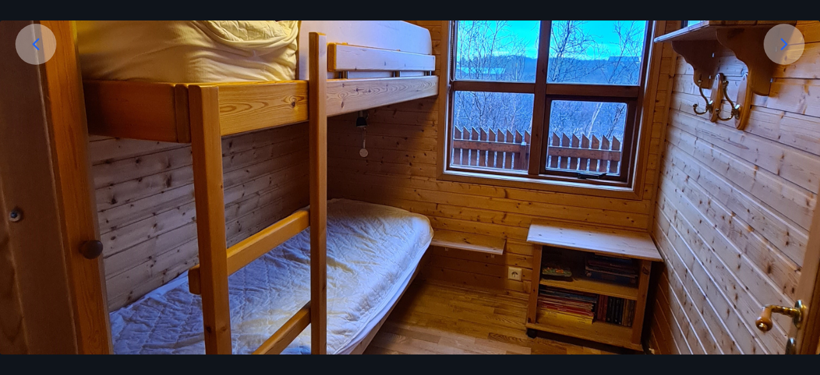
click at [779, 38] on icon at bounding box center [784, 44] width 21 height 21
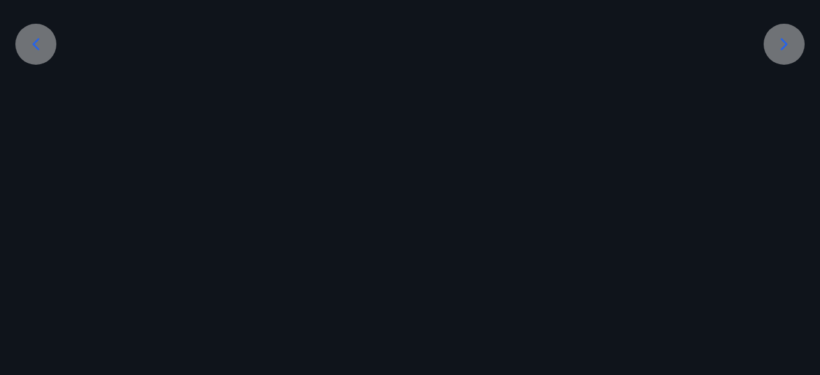
click at [779, 38] on icon at bounding box center [784, 44] width 21 height 21
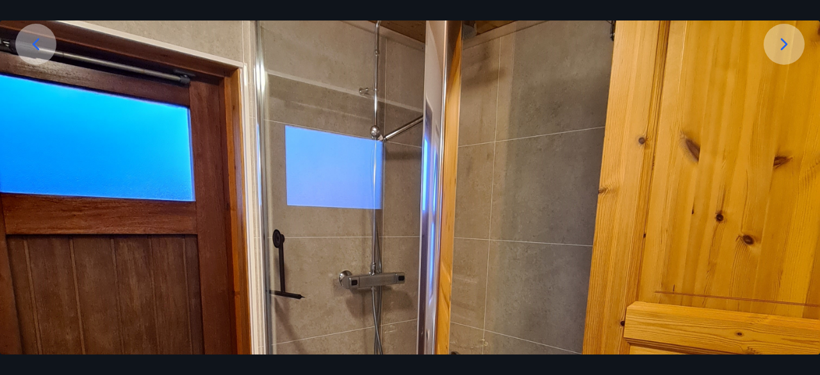
scroll to position [225, 0]
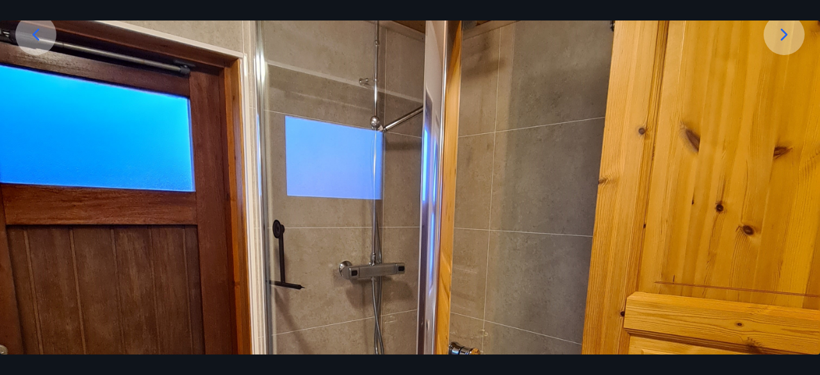
click at [779, 38] on icon at bounding box center [784, 34] width 21 height 21
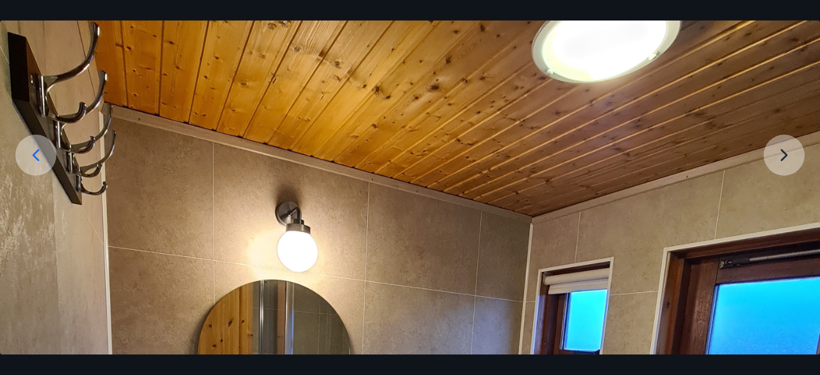
scroll to position [104, 0]
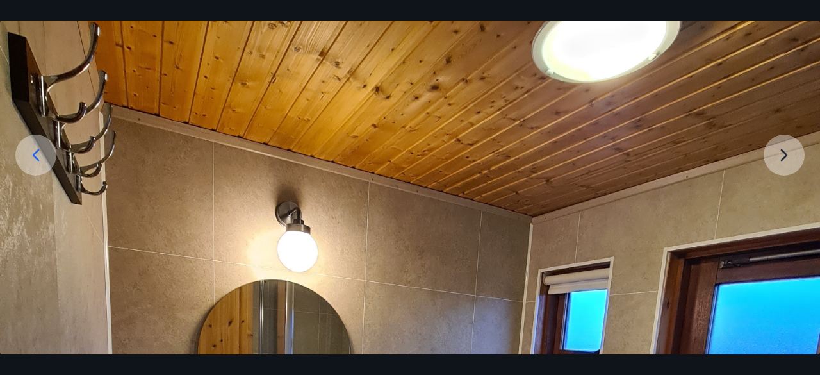
click at [33, 160] on icon at bounding box center [36, 155] width 21 height 21
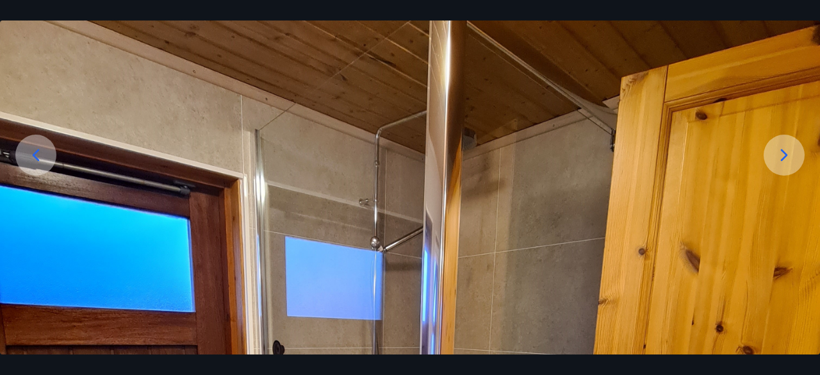
click at [33, 160] on icon at bounding box center [36, 155] width 21 height 21
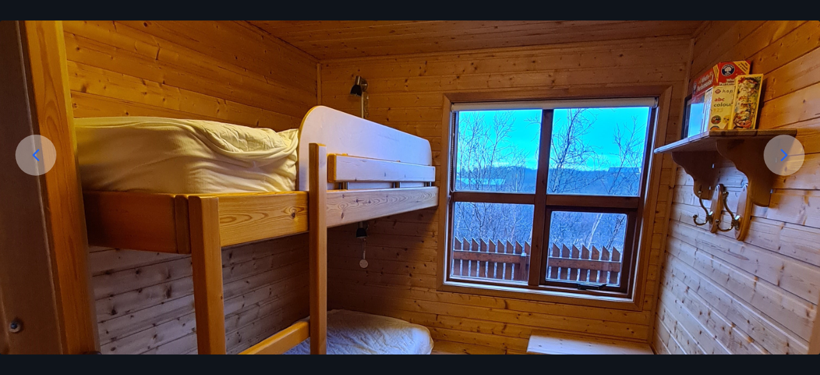
click at [33, 160] on icon at bounding box center [36, 155] width 21 height 21
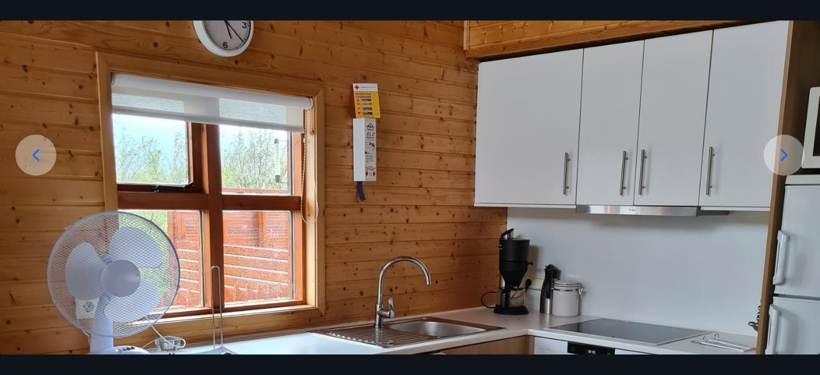
click at [33, 160] on icon at bounding box center [36, 155] width 21 height 21
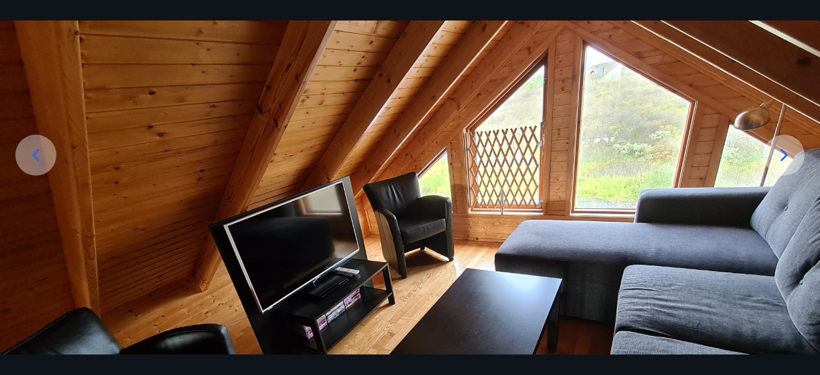
click at [33, 160] on icon at bounding box center [36, 155] width 21 height 21
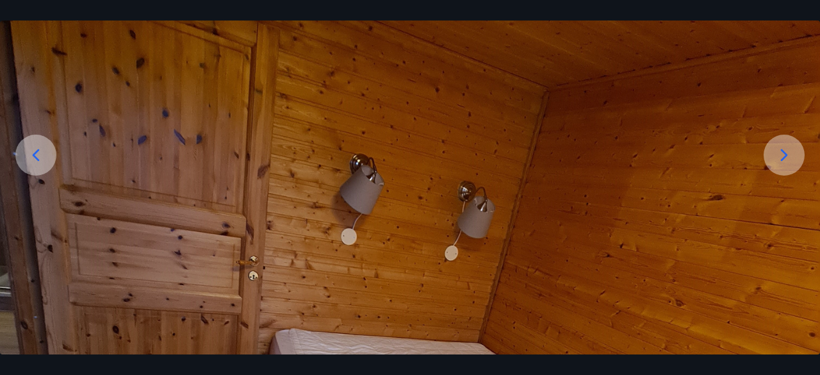
click at [33, 160] on icon at bounding box center [36, 155] width 21 height 21
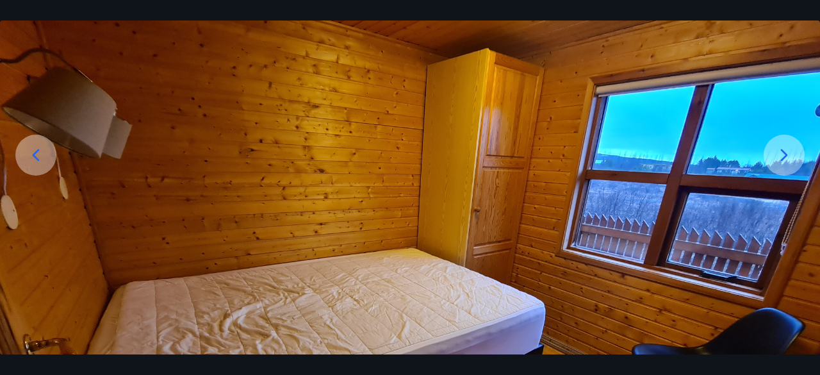
click at [33, 160] on icon at bounding box center [36, 155] width 21 height 21
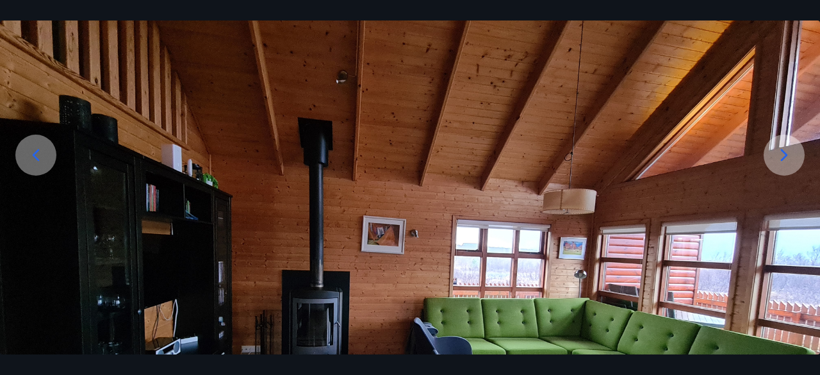
click at [33, 160] on icon at bounding box center [36, 155] width 21 height 21
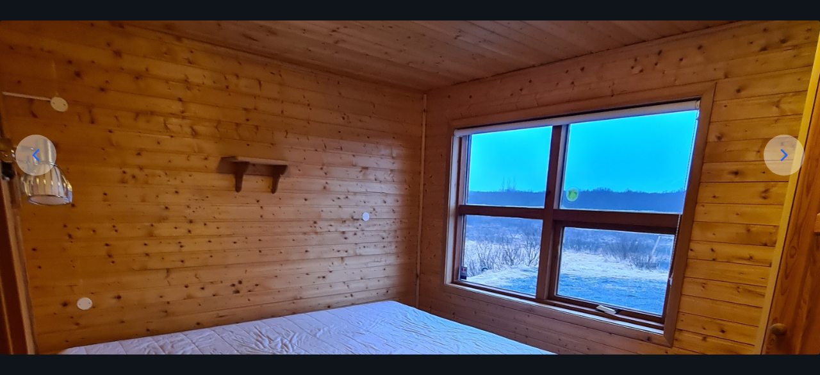
click at [33, 160] on icon at bounding box center [36, 155] width 21 height 21
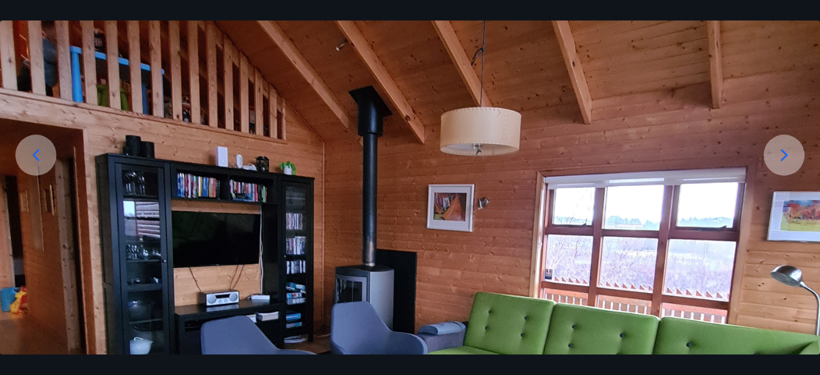
click at [33, 160] on icon at bounding box center [36, 155] width 21 height 21
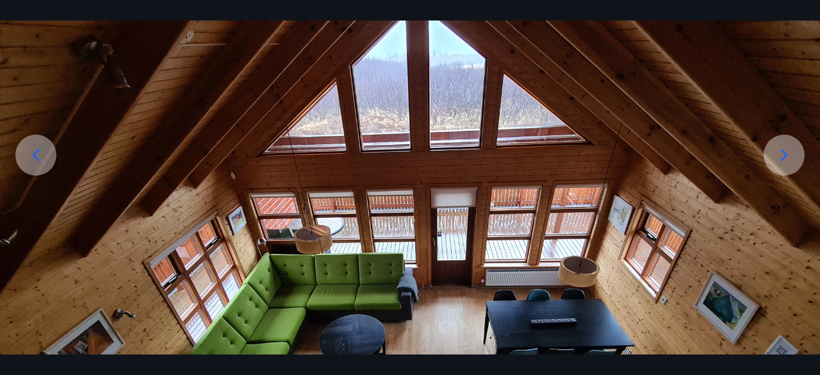
click at [33, 160] on icon at bounding box center [36, 155] width 21 height 21
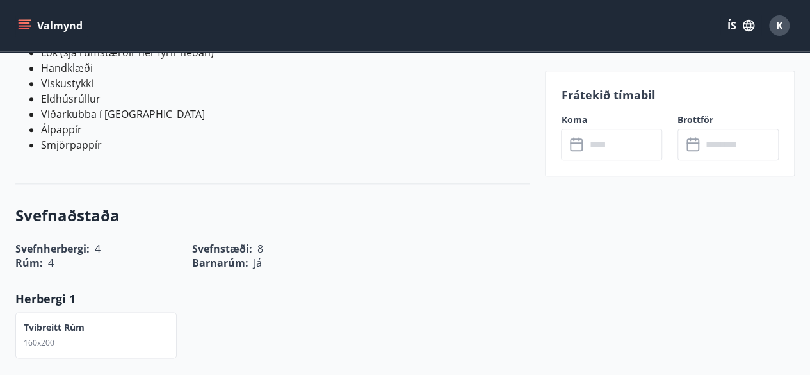
scroll to position [707, 0]
click at [352, 203] on h3 "Svefnaðstaða" at bounding box center [272, 214] width 514 height 22
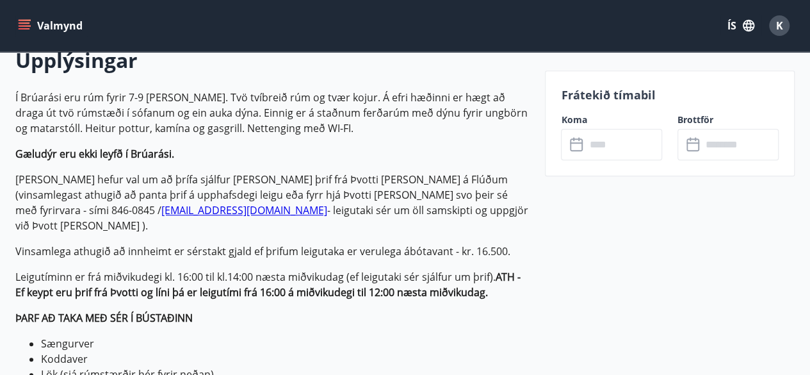
scroll to position [0, 0]
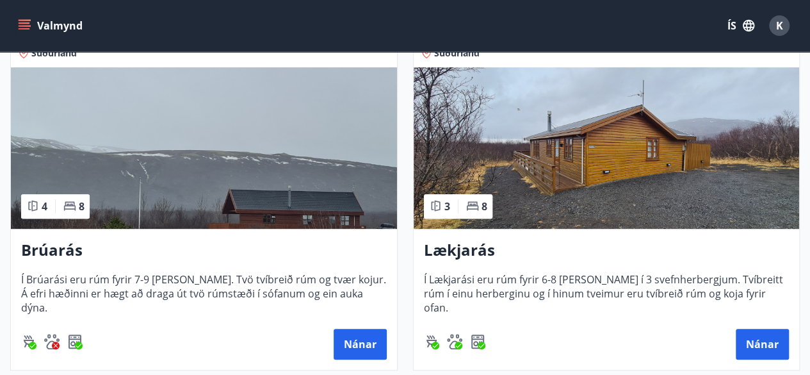
scroll to position [244, 0]
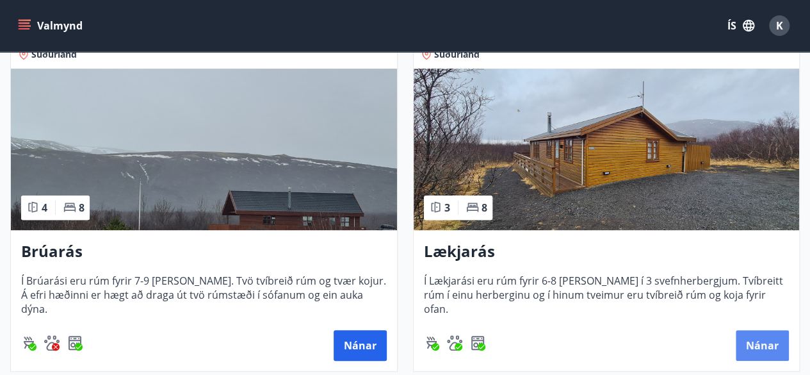
click at [755, 340] on button "Nánar" at bounding box center [762, 345] width 53 height 31
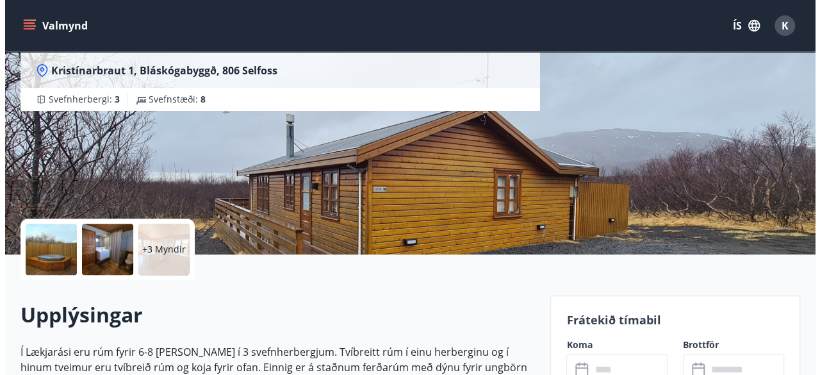
scroll to position [127, 0]
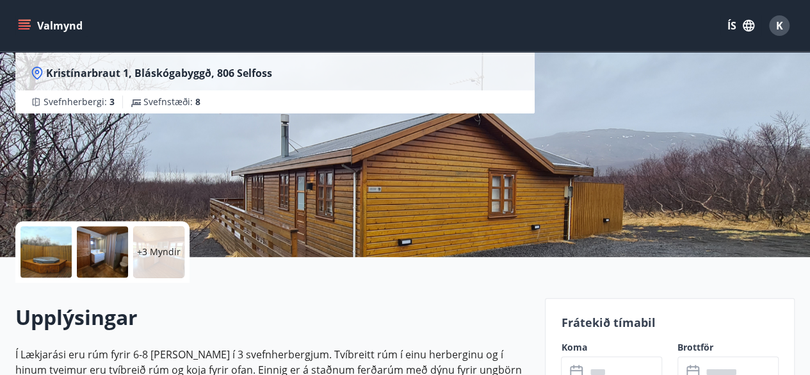
click at [68, 268] on div at bounding box center [46, 251] width 51 height 51
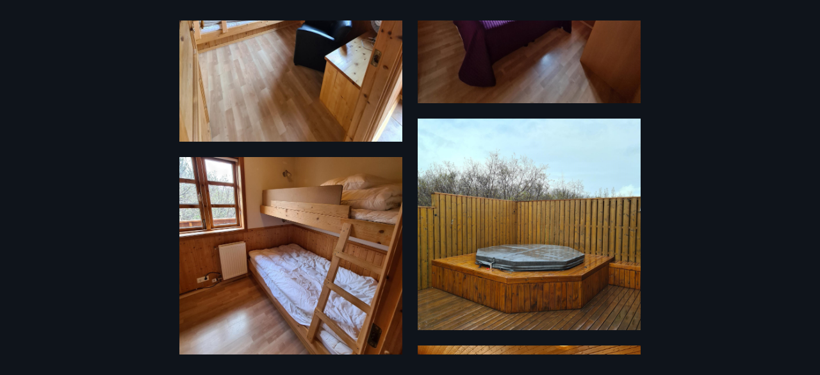
scroll to position [0, 0]
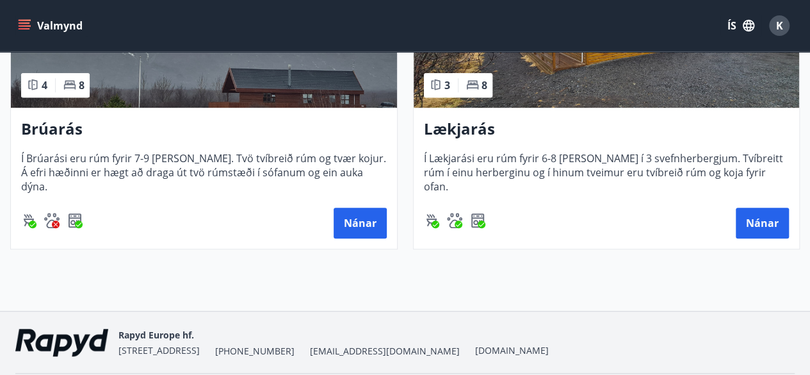
scroll to position [409, 0]
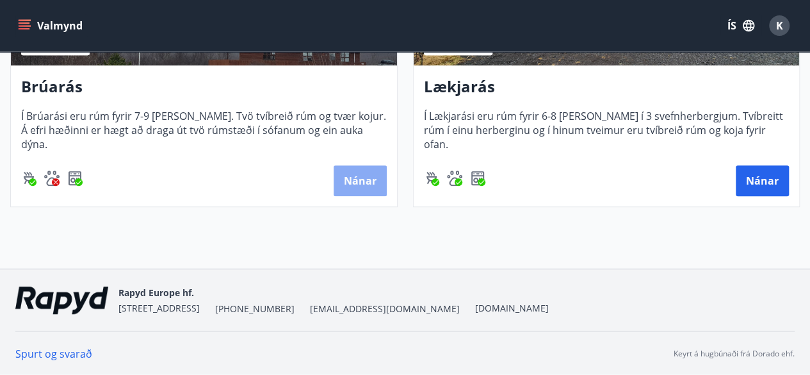
click at [359, 183] on button "Nánar" at bounding box center [360, 180] width 53 height 31
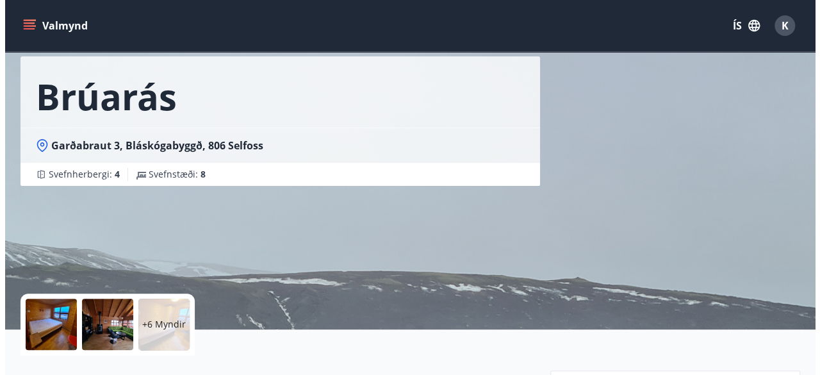
scroll to position [53, 0]
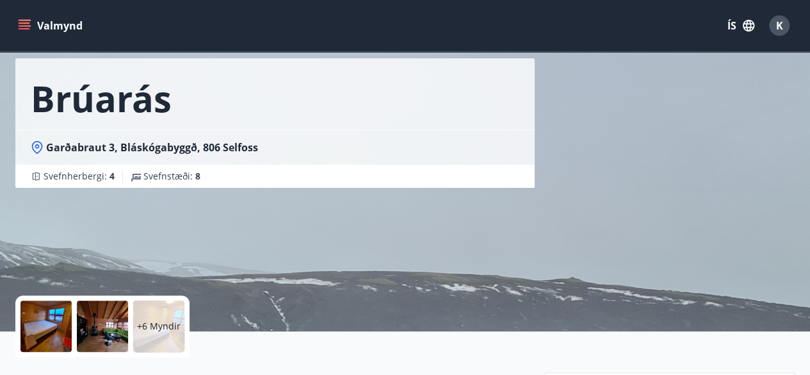
click at [55, 318] on div at bounding box center [46, 325] width 51 height 51
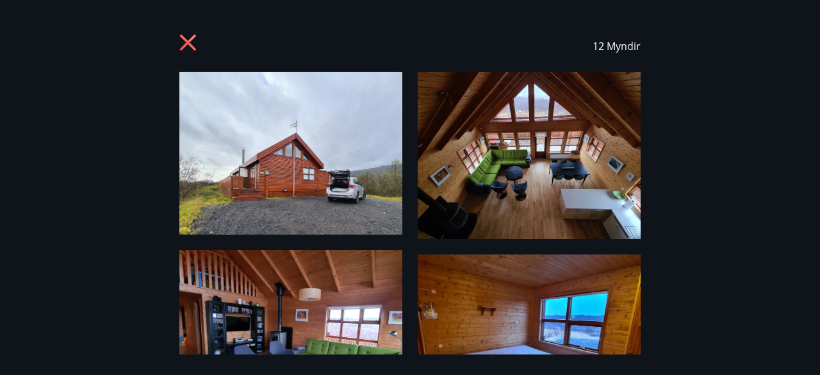
click at [210, 136] on img at bounding box center [290, 153] width 223 height 163
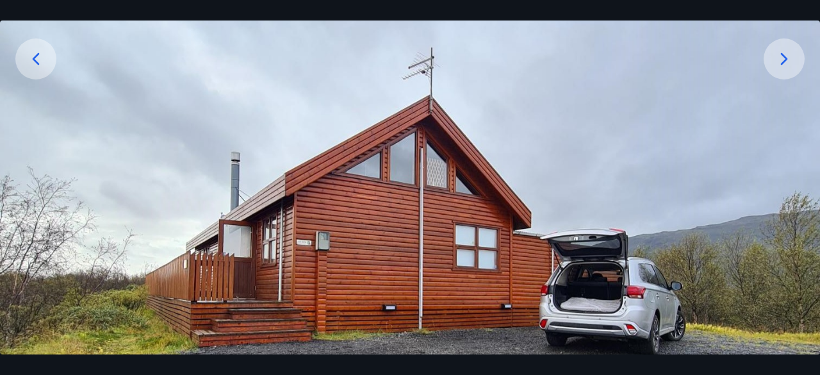
scroll to position [200, 0]
click at [774, 61] on icon at bounding box center [784, 59] width 21 height 21
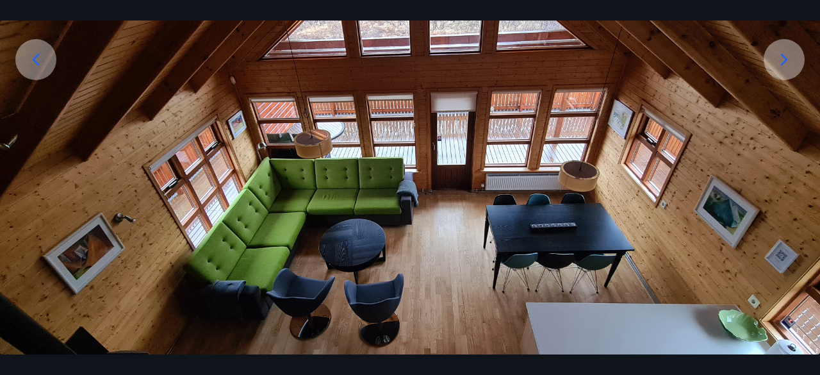
click at [773, 61] on div at bounding box center [784, 59] width 41 height 41
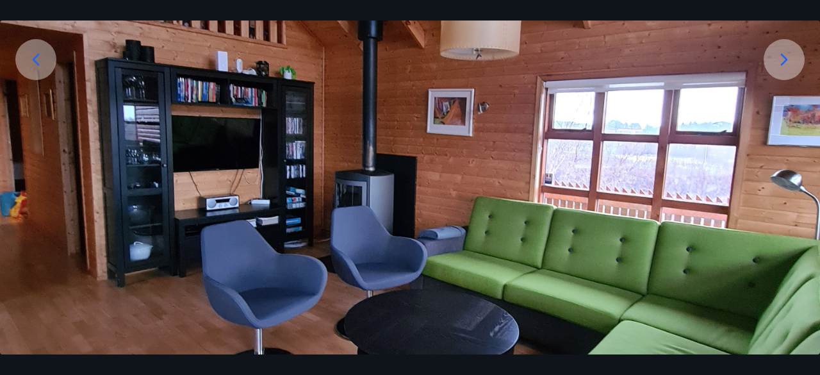
click at [773, 61] on div at bounding box center [784, 59] width 41 height 41
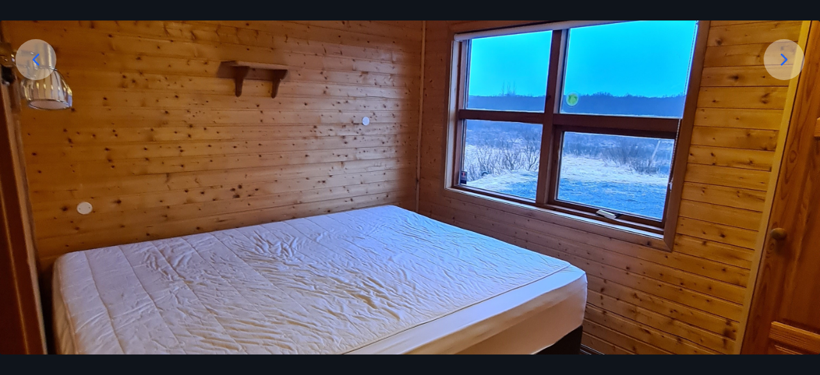
click at [773, 61] on div at bounding box center [784, 59] width 41 height 41
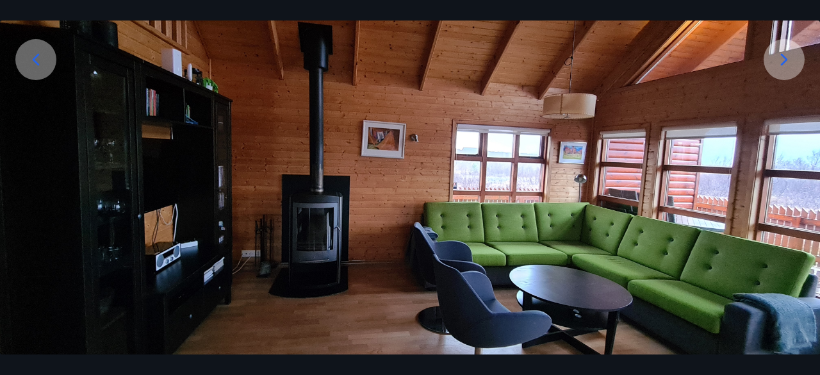
click at [773, 61] on div at bounding box center [784, 59] width 41 height 41
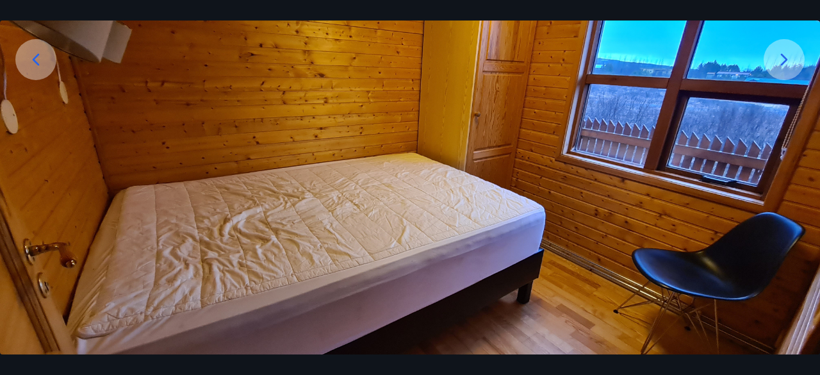
click at [41, 48] on div at bounding box center [35, 59] width 41 height 41
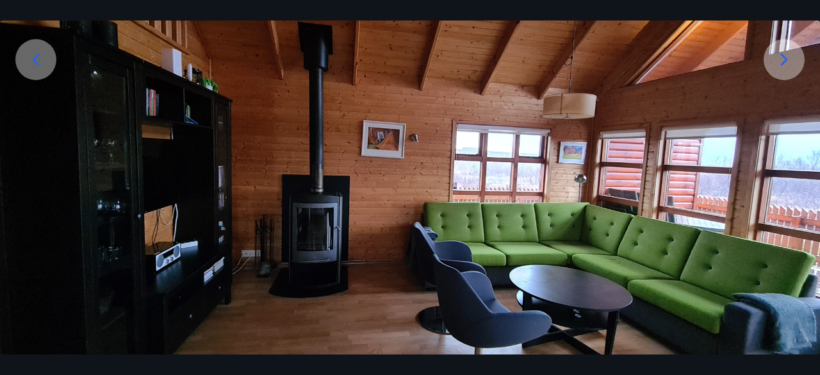
click at [41, 48] on div at bounding box center [35, 59] width 41 height 41
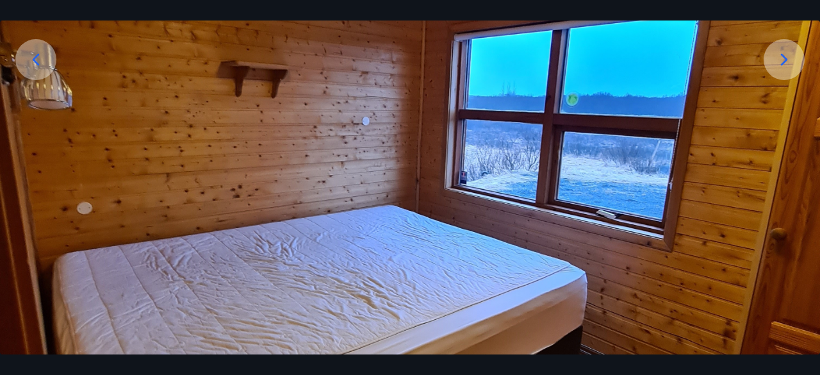
click at [785, 61] on icon at bounding box center [784, 59] width 7 height 12
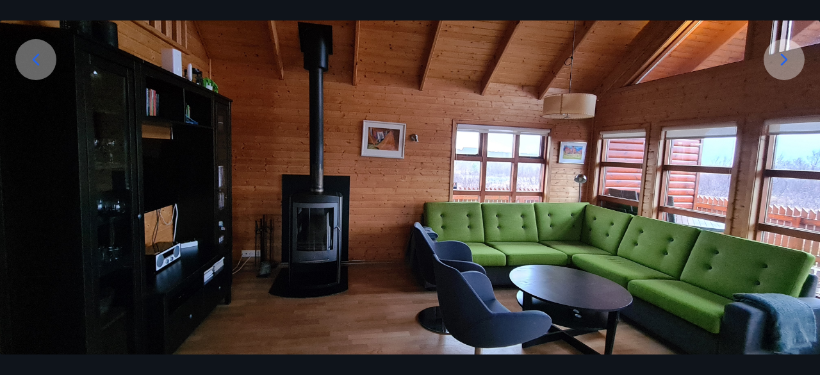
click at [785, 61] on icon at bounding box center [784, 59] width 7 height 12
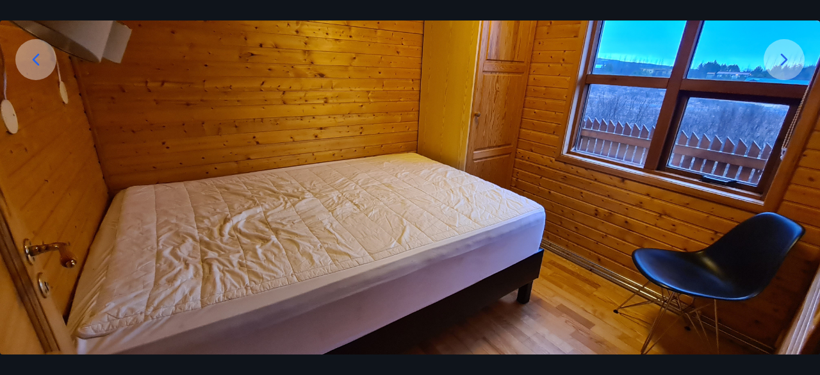
click at [785, 61] on icon at bounding box center [784, 59] width 7 height 12
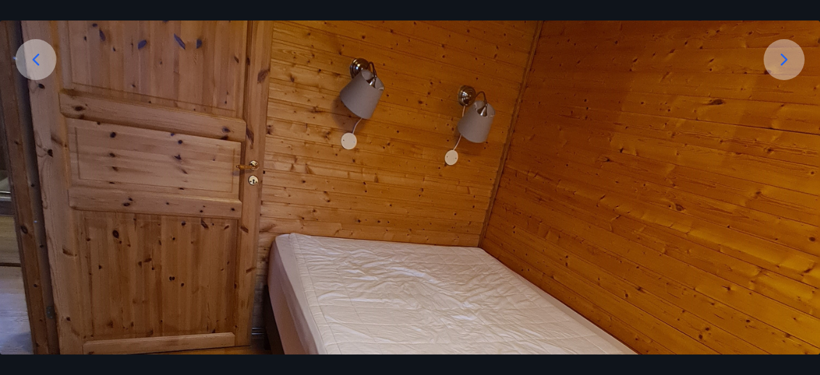
click at [785, 61] on icon at bounding box center [784, 59] width 7 height 12
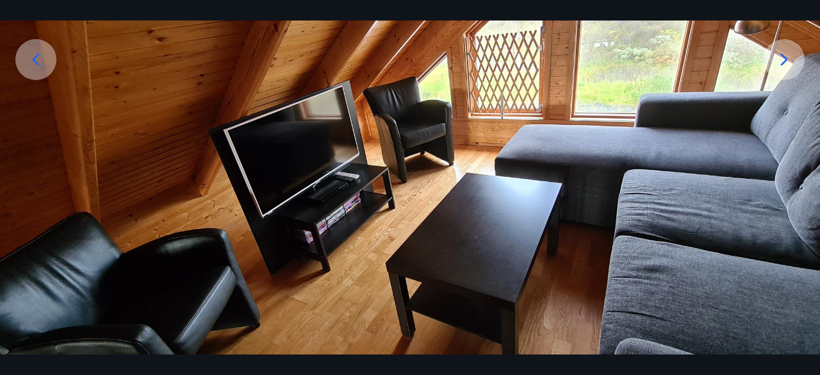
scroll to position [53, 0]
click at [788, 51] on icon at bounding box center [784, 59] width 21 height 21
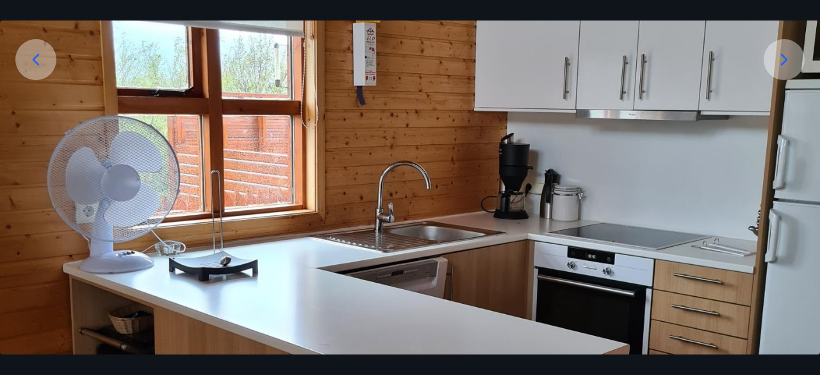
click at [788, 51] on icon at bounding box center [784, 59] width 21 height 21
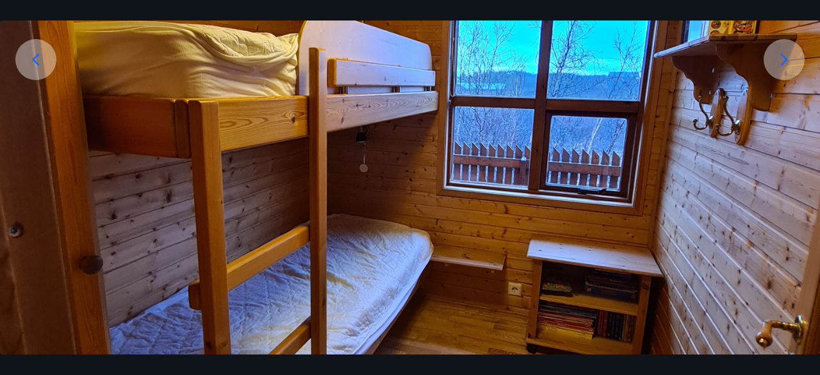
click at [788, 51] on icon at bounding box center [784, 59] width 21 height 21
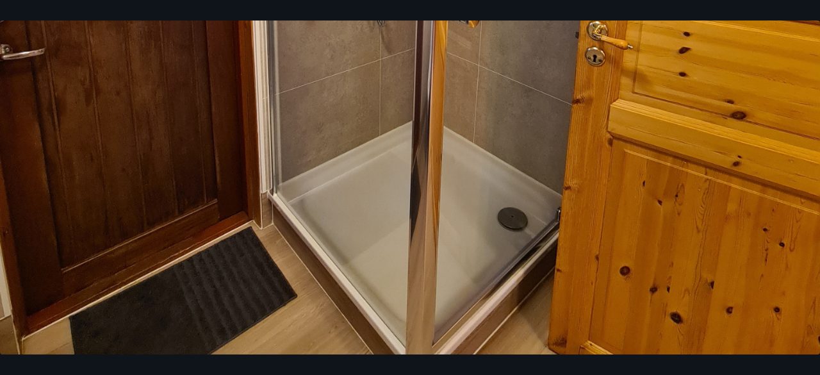
scroll to position [564, 0]
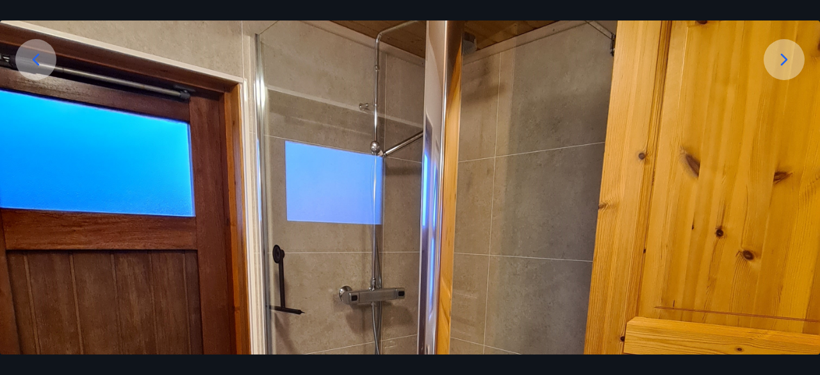
scroll to position [199, 0]
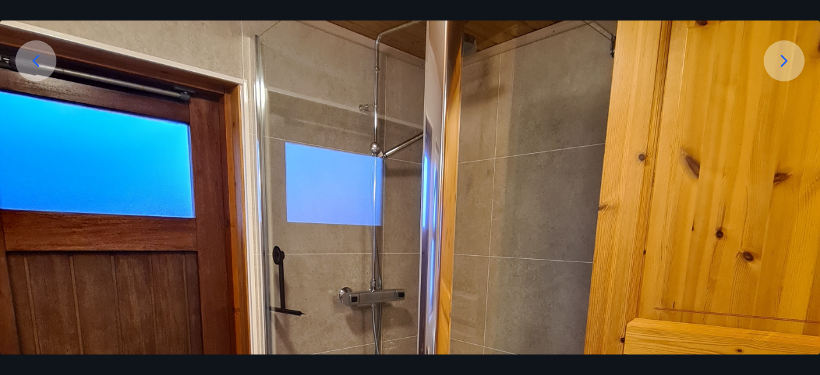
click at [790, 51] on icon at bounding box center [784, 61] width 21 height 21
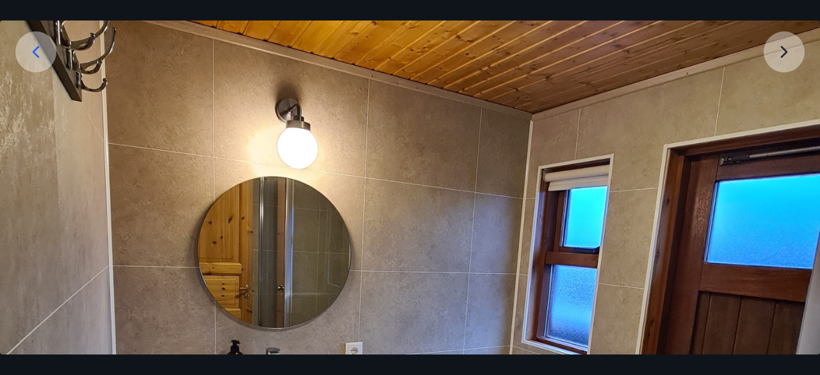
scroll to position [176, 0]
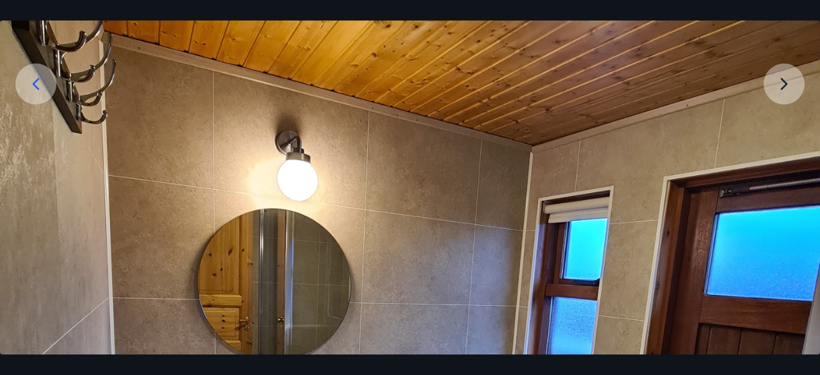
click at [793, 79] on img at bounding box center [410, 360] width 820 height 928
click at [788, 81] on img at bounding box center [410, 360] width 820 height 928
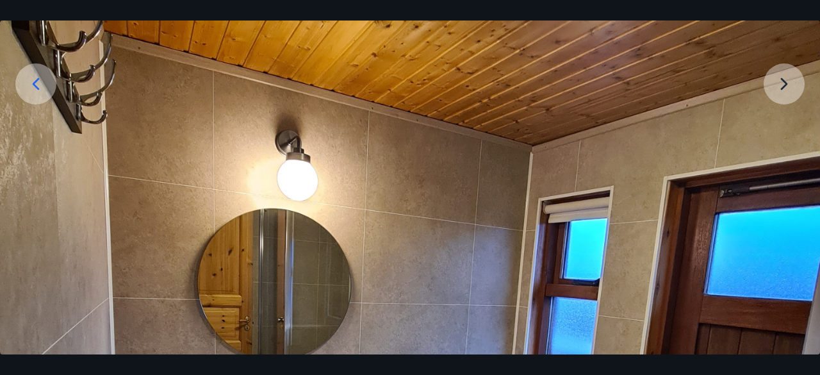
click at [33, 89] on icon at bounding box center [36, 84] width 21 height 21
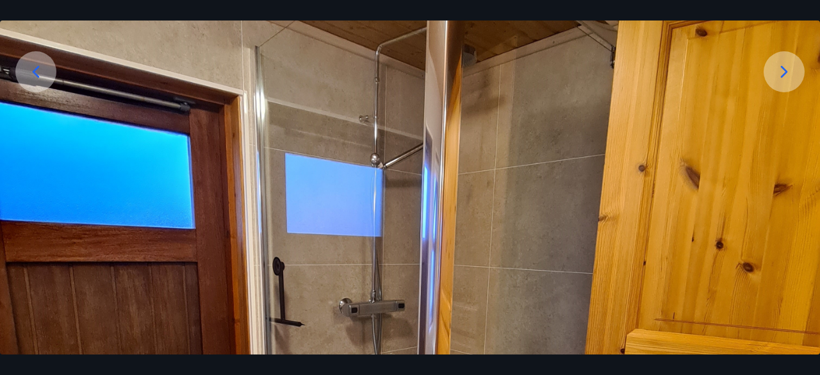
scroll to position [188, 0]
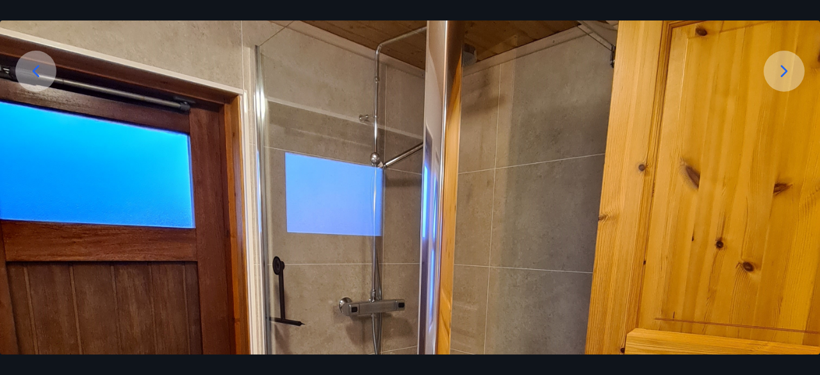
click at [36, 69] on icon at bounding box center [36, 71] width 7 height 12
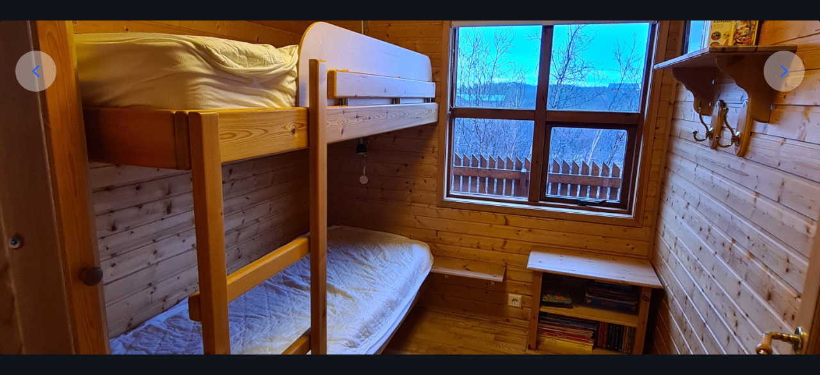
click at [36, 69] on icon at bounding box center [36, 71] width 7 height 12
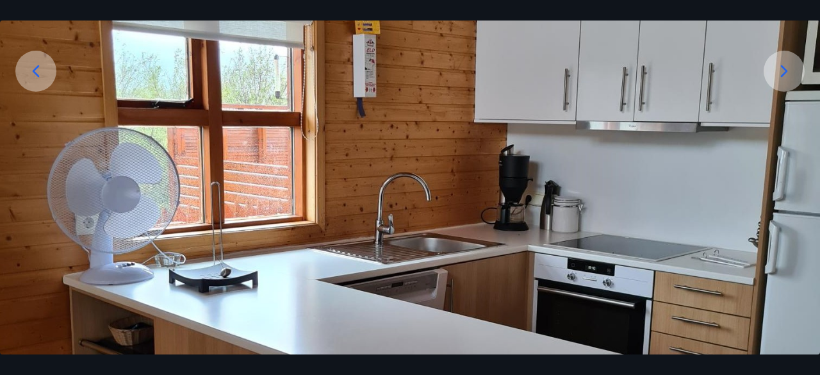
click at [36, 69] on icon at bounding box center [36, 71] width 7 height 12
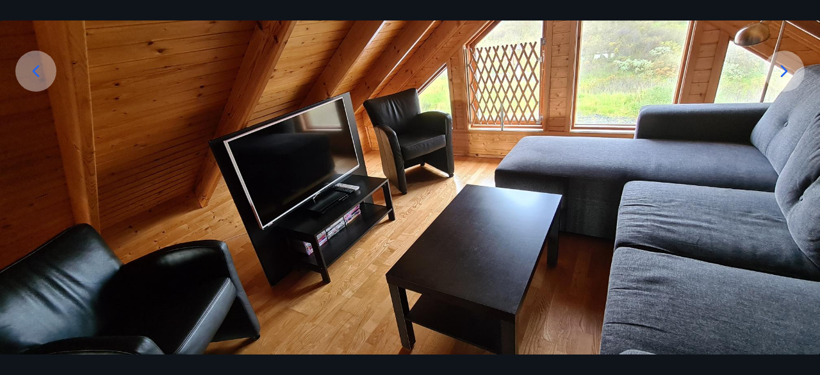
click at [36, 69] on icon at bounding box center [36, 71] width 7 height 12
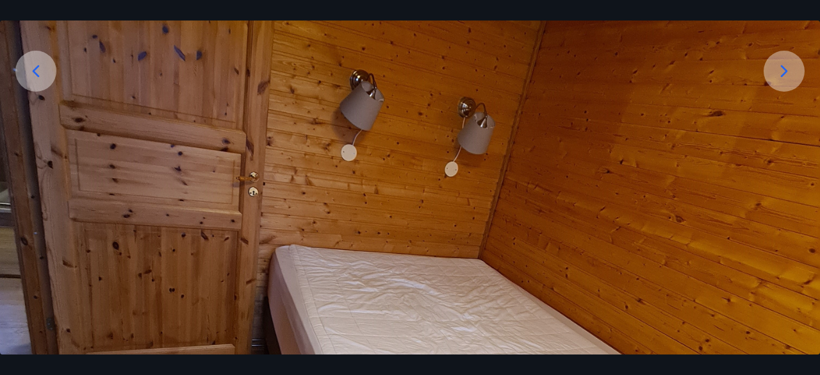
click at [36, 69] on icon at bounding box center [36, 71] width 7 height 12
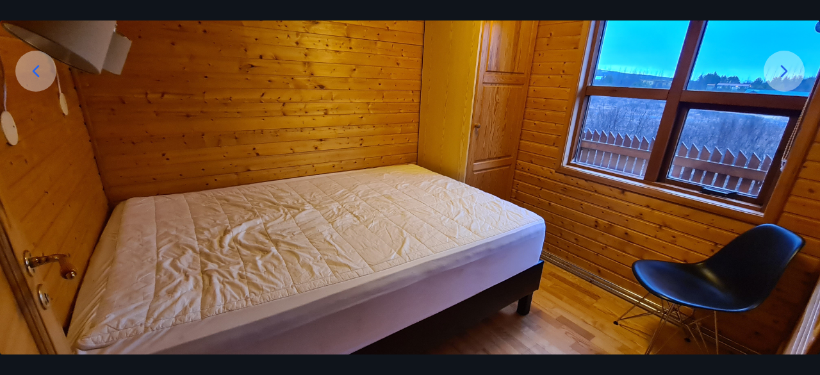
click at [36, 69] on icon at bounding box center [36, 71] width 7 height 12
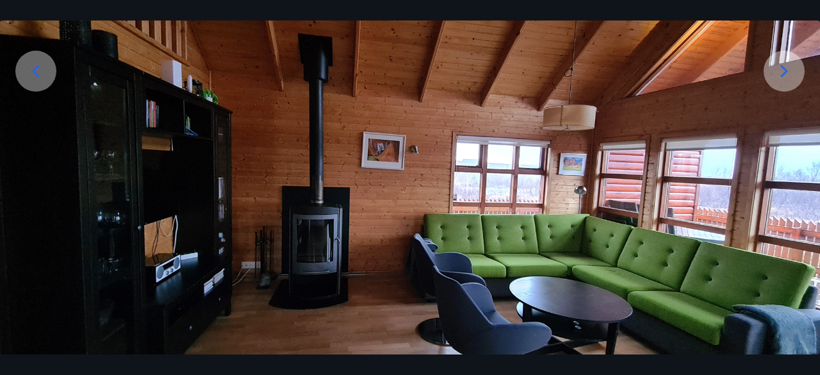
click at [24, 58] on div at bounding box center [35, 71] width 41 height 41
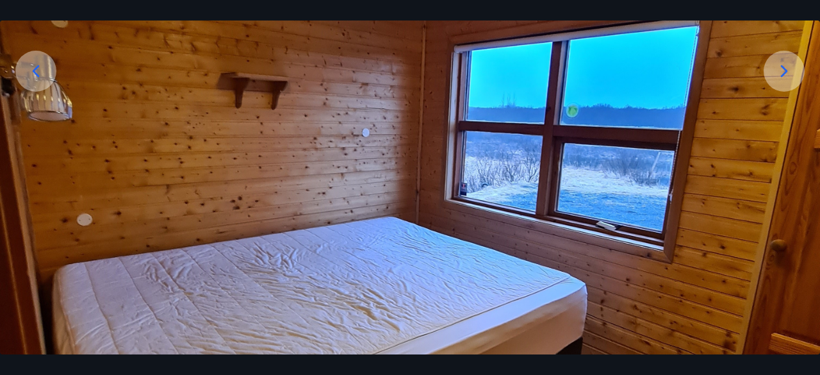
click at [0, 70] on img at bounding box center [410, 313] width 820 height 860
click at [31, 69] on icon at bounding box center [36, 71] width 21 height 21
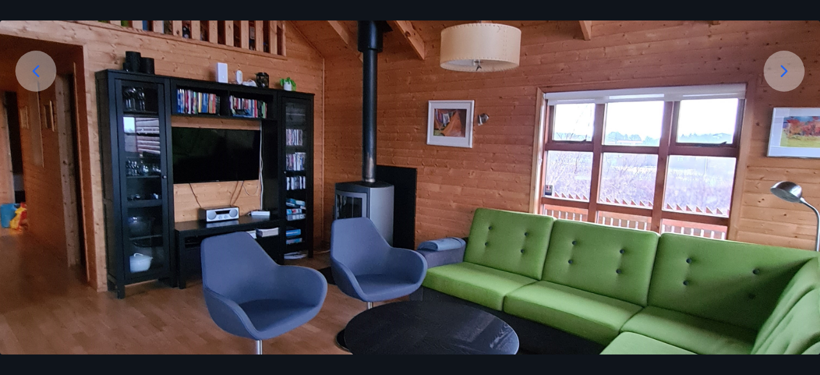
click at [31, 69] on icon at bounding box center [36, 71] width 21 height 21
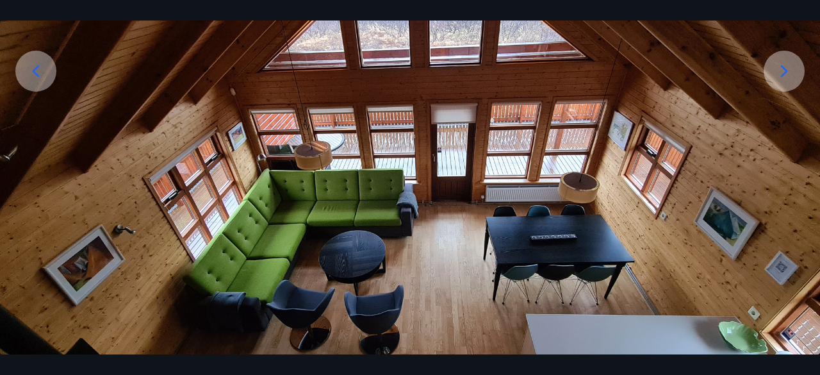
click at [31, 69] on icon at bounding box center [36, 71] width 21 height 21
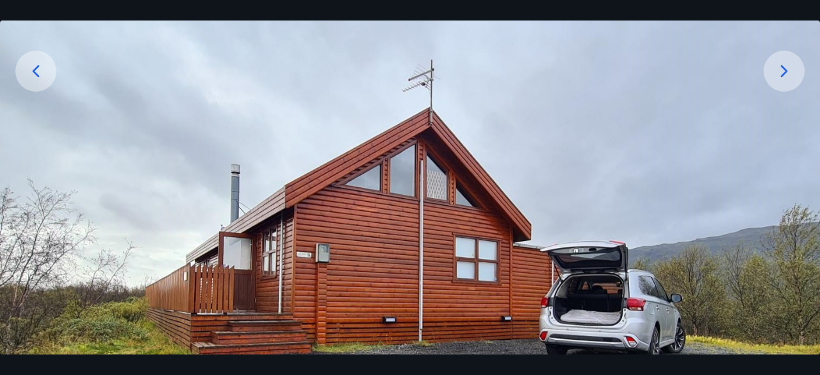
click at [37, 72] on icon at bounding box center [36, 71] width 21 height 21
click at [37, 69] on icon at bounding box center [36, 71] width 7 height 12
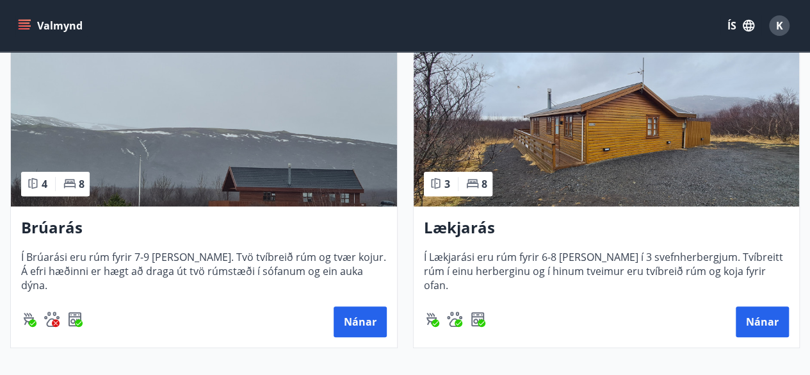
scroll to position [249, 0]
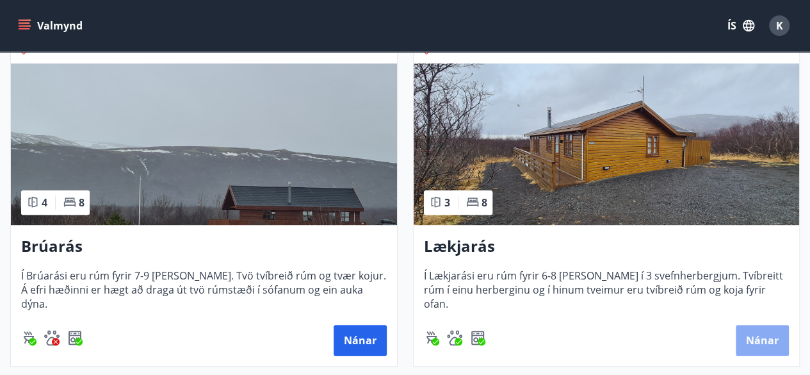
click at [762, 341] on button "Nánar" at bounding box center [762, 340] width 53 height 31
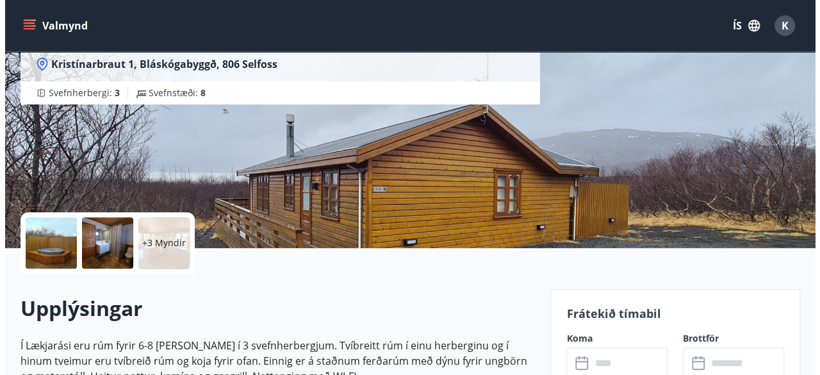
scroll to position [137, 0]
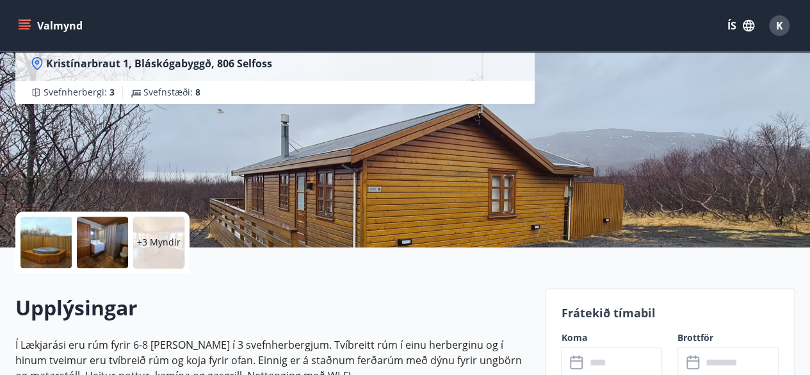
click at [51, 245] on div at bounding box center [46, 242] width 51 height 51
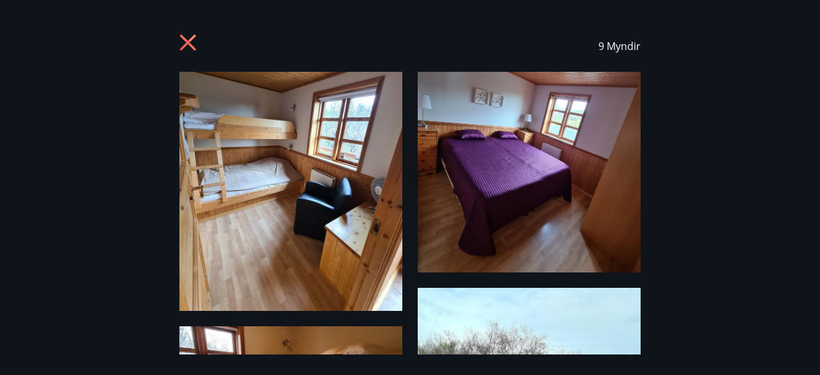
click at [270, 177] on img at bounding box center [290, 191] width 223 height 239
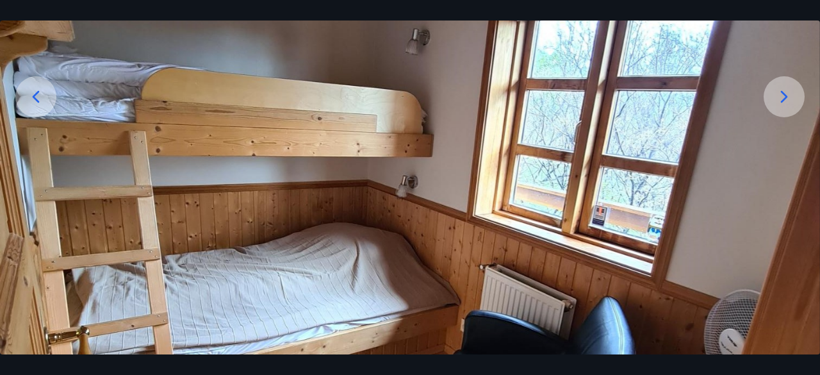
scroll to position [161, 0]
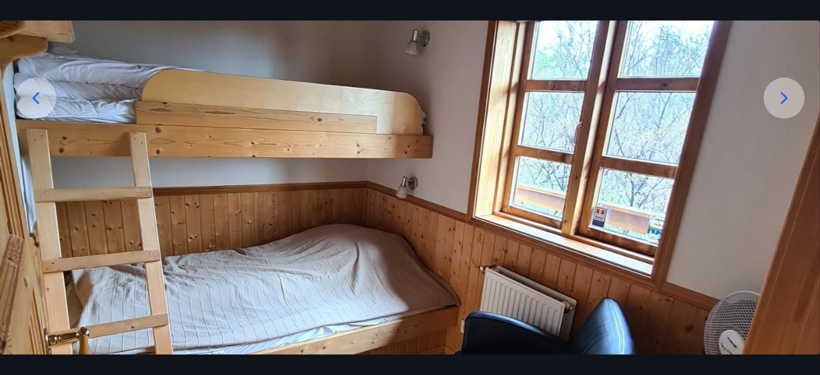
click at [779, 95] on icon at bounding box center [784, 98] width 21 height 21
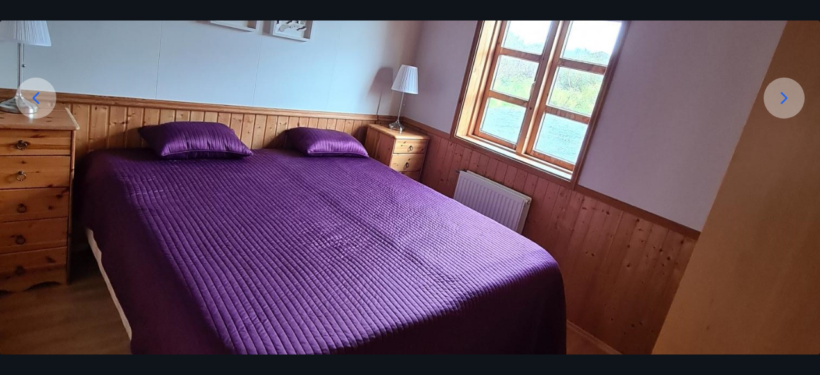
click at [779, 95] on icon at bounding box center [784, 98] width 21 height 21
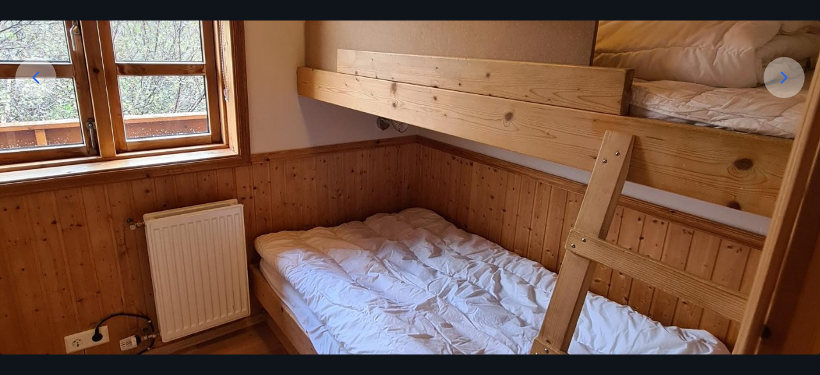
scroll to position [180, 0]
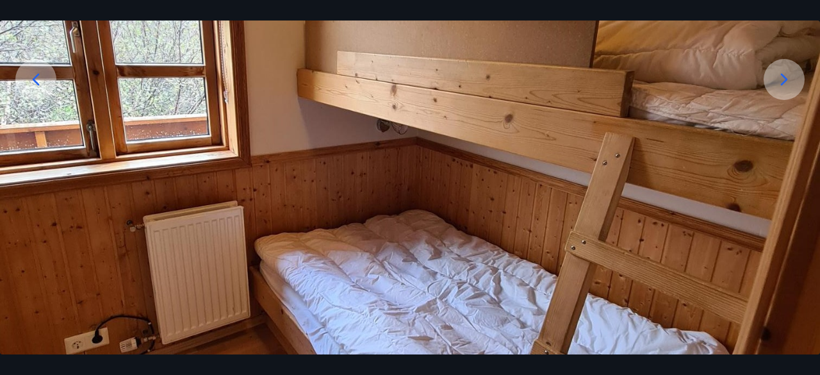
click at [787, 70] on icon at bounding box center [784, 79] width 21 height 21
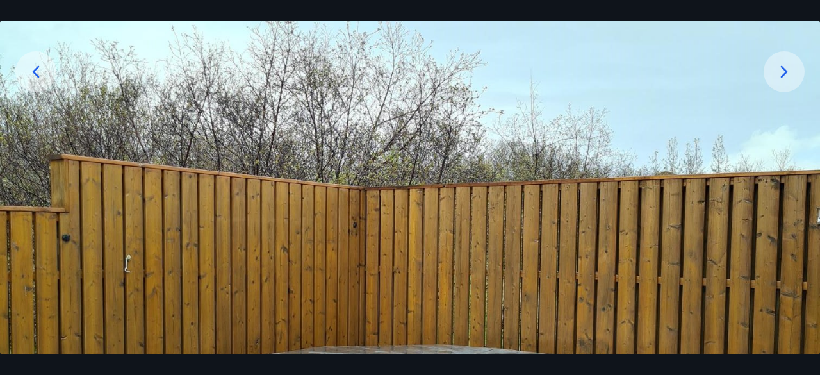
scroll to position [182, 0]
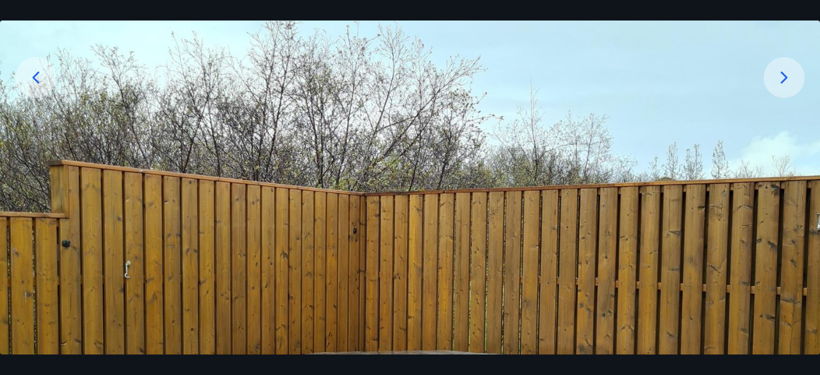
click at [787, 70] on icon at bounding box center [784, 77] width 21 height 21
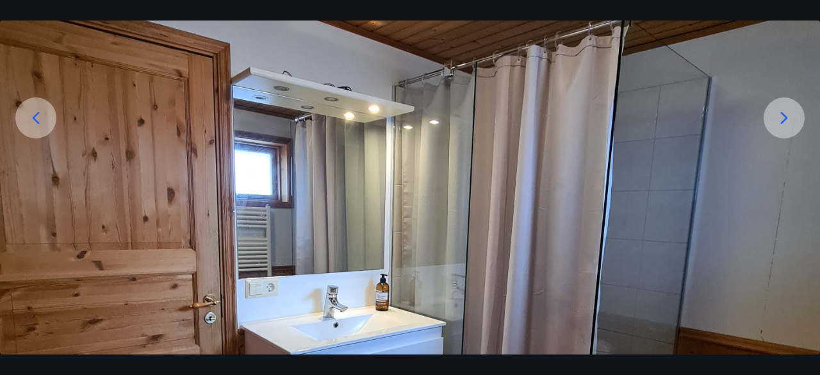
scroll to position [141, 0]
click at [782, 133] on div at bounding box center [784, 118] width 41 height 41
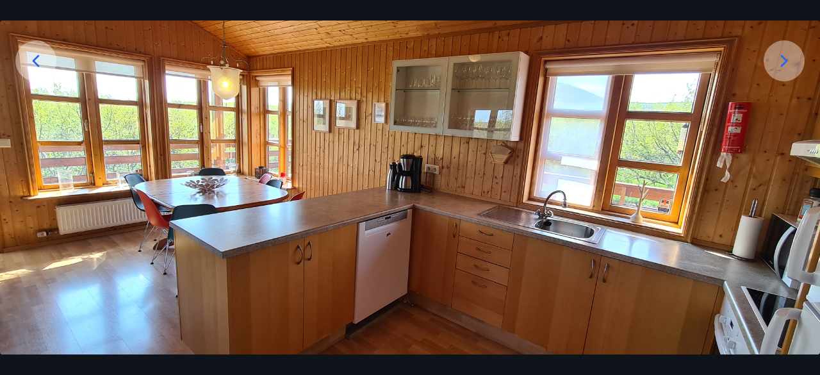
scroll to position [188, 0]
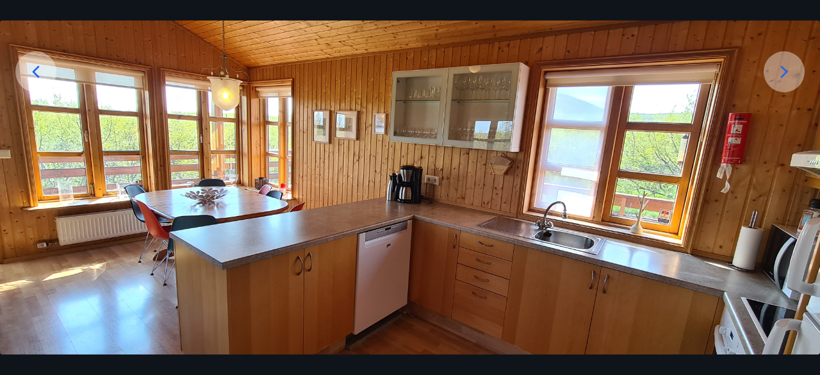
click at [787, 71] on icon at bounding box center [784, 72] width 21 height 21
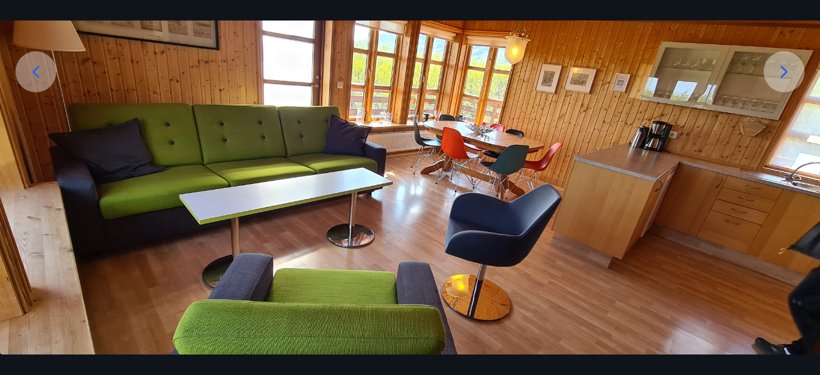
click at [787, 71] on icon at bounding box center [784, 72] width 21 height 21
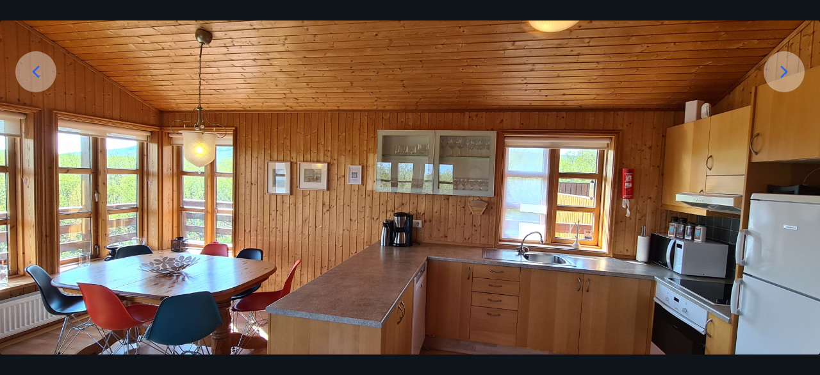
click at [787, 71] on icon at bounding box center [784, 72] width 21 height 21
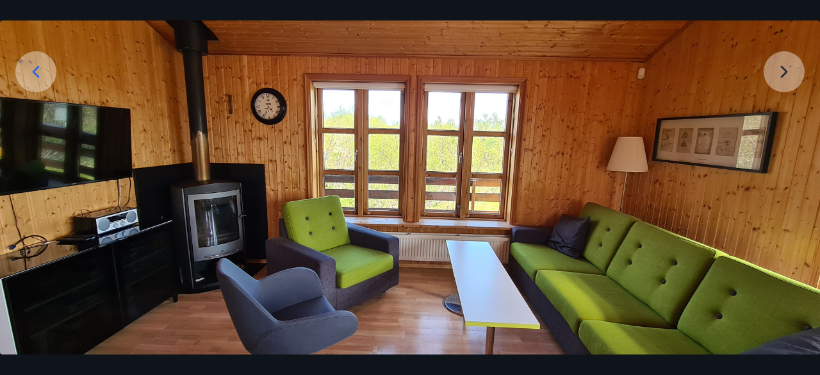
click at [787, 71] on img at bounding box center [410, 191] width 820 height 615
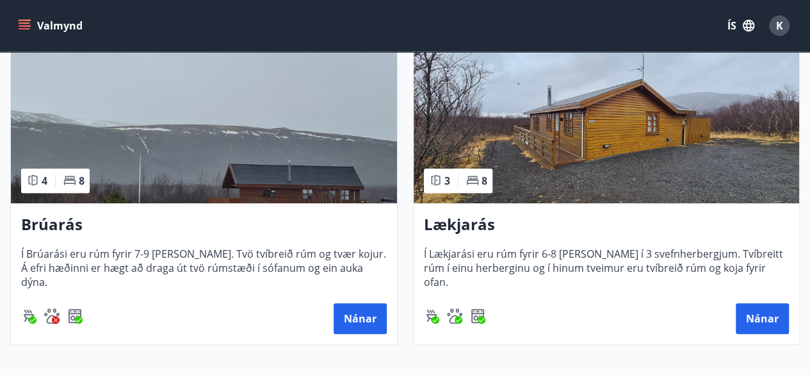
scroll to position [272, 0]
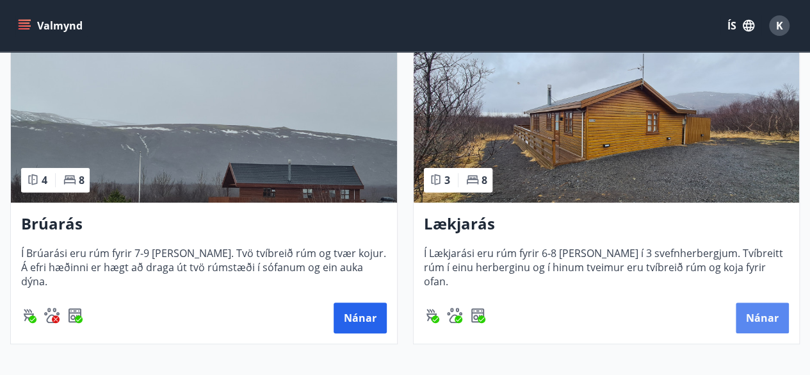
click at [773, 318] on button "Nánar" at bounding box center [762, 317] width 53 height 31
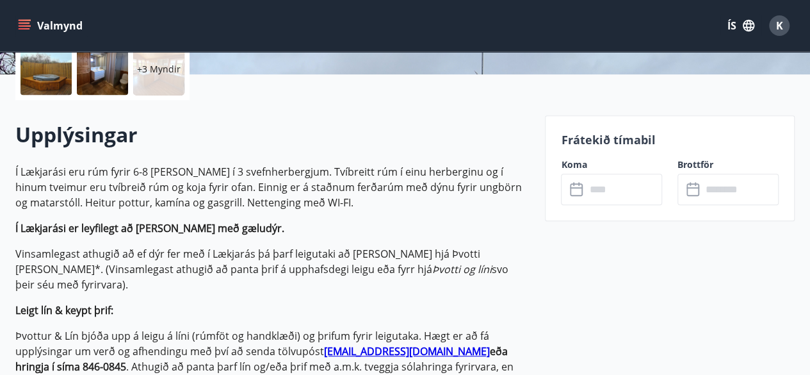
scroll to position [306, 0]
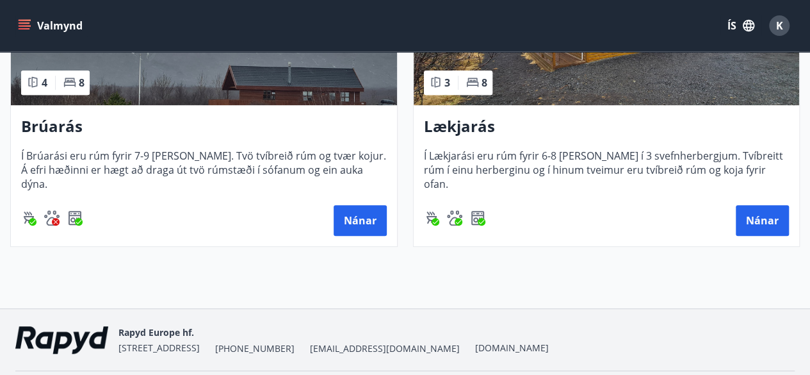
scroll to position [409, 0]
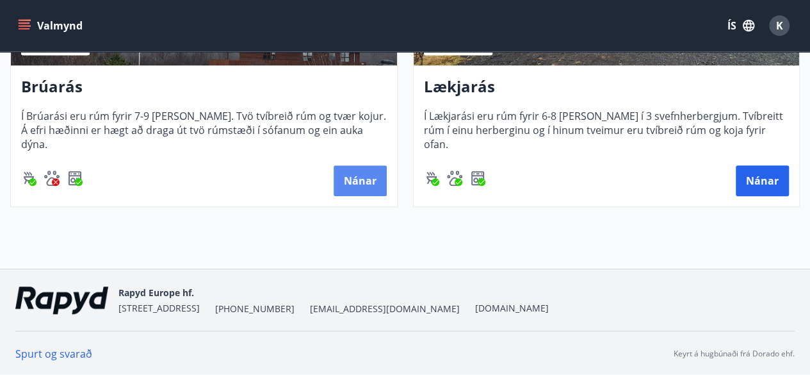
click at [369, 176] on button "Nánar" at bounding box center [360, 180] width 53 height 31
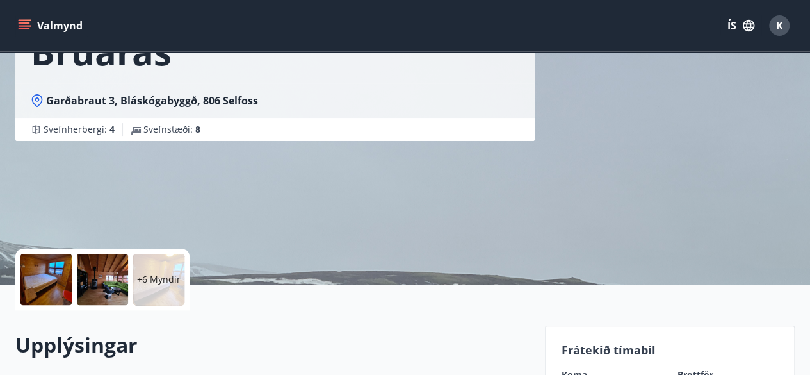
scroll to position [102, 0]
